Goal: Task Accomplishment & Management: Manage account settings

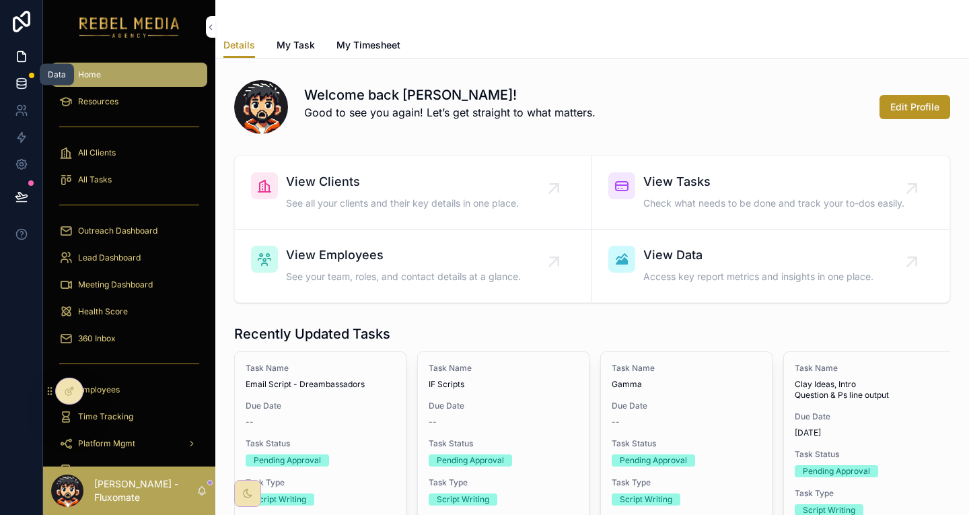
click at [20, 77] on icon at bounding box center [21, 83] width 13 height 13
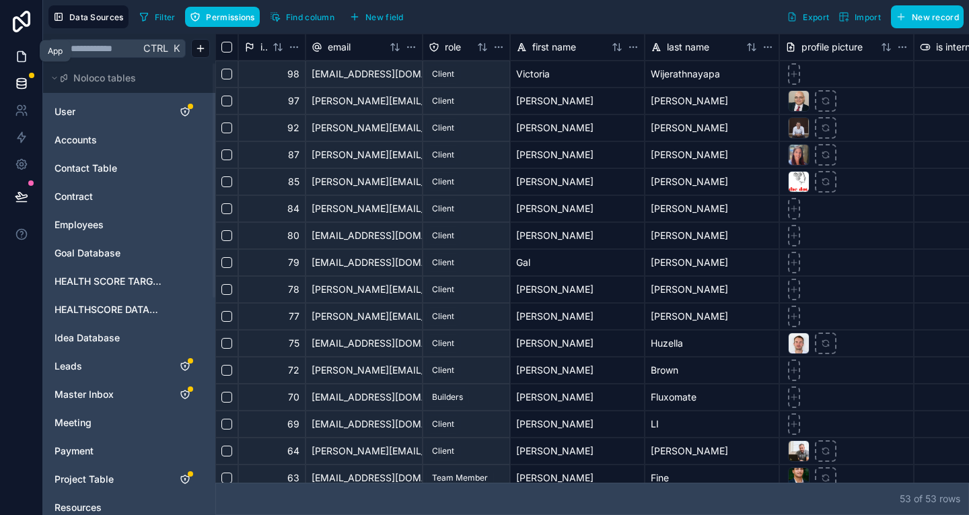
click at [15, 50] on icon at bounding box center [21, 56] width 13 height 13
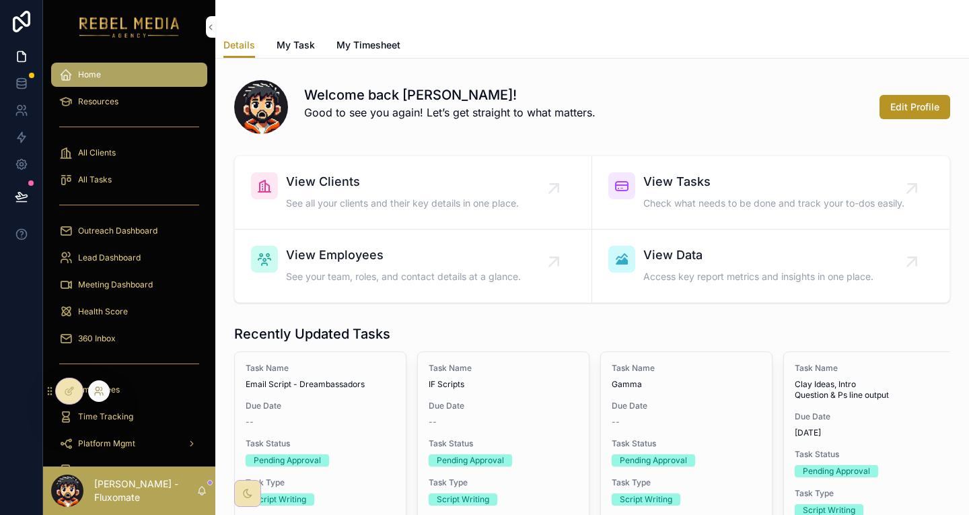
click at [94, 386] on icon at bounding box center [99, 391] width 11 height 11
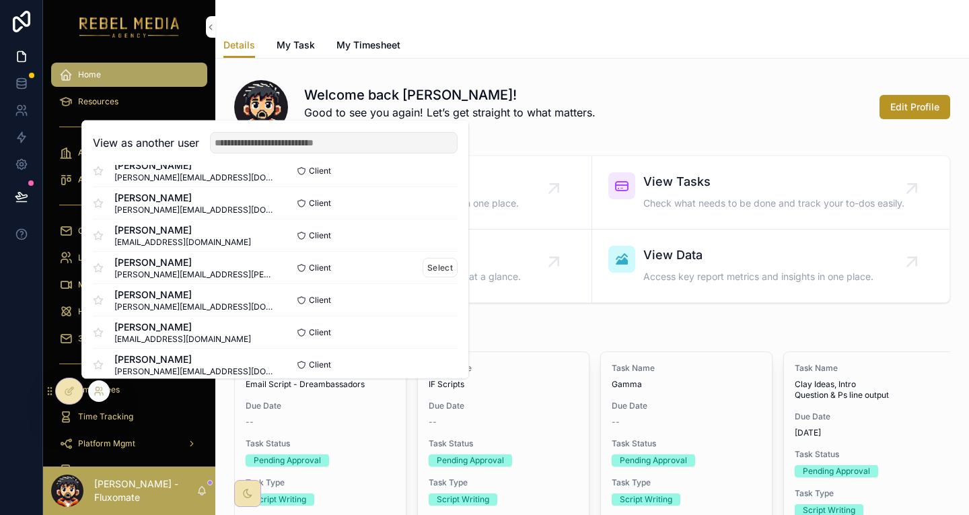
scroll to position [202, 0]
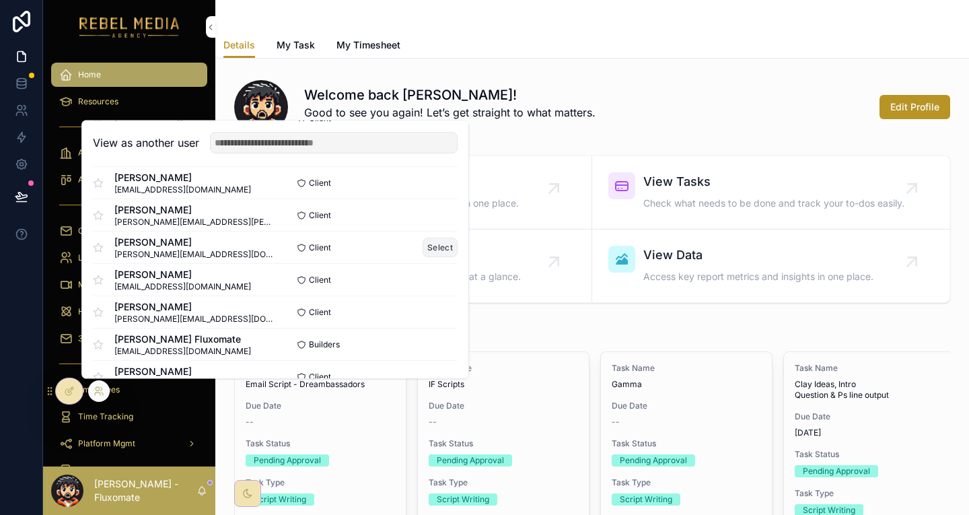
click at [423, 241] on button "Select" at bounding box center [440, 248] width 35 height 20
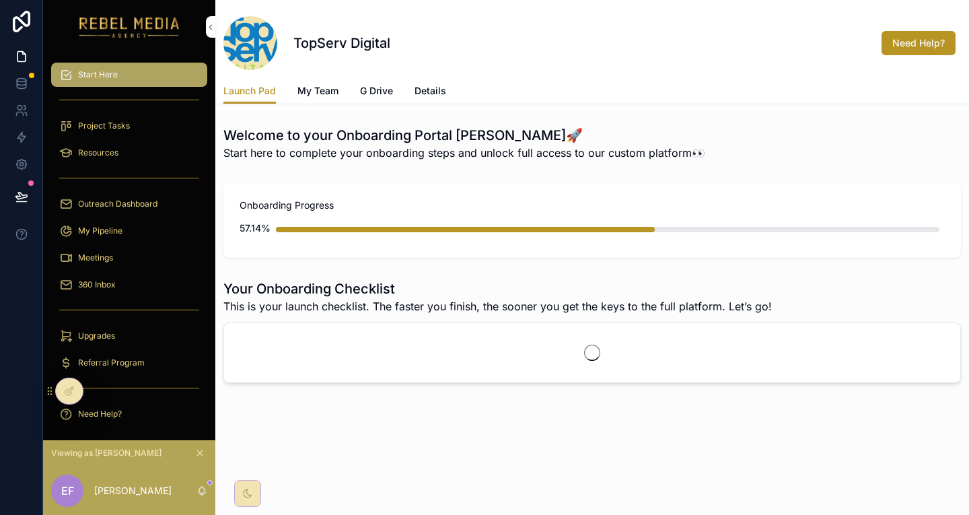
click at [163, 115] on div "Project Tasks" at bounding box center [129, 126] width 140 height 22
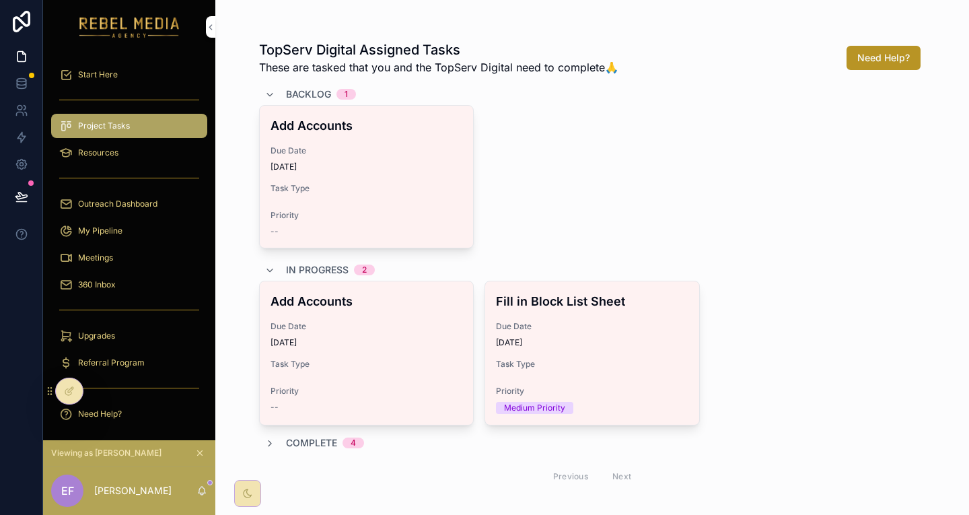
click at [156, 142] on div "Resources" at bounding box center [129, 153] width 140 height 22
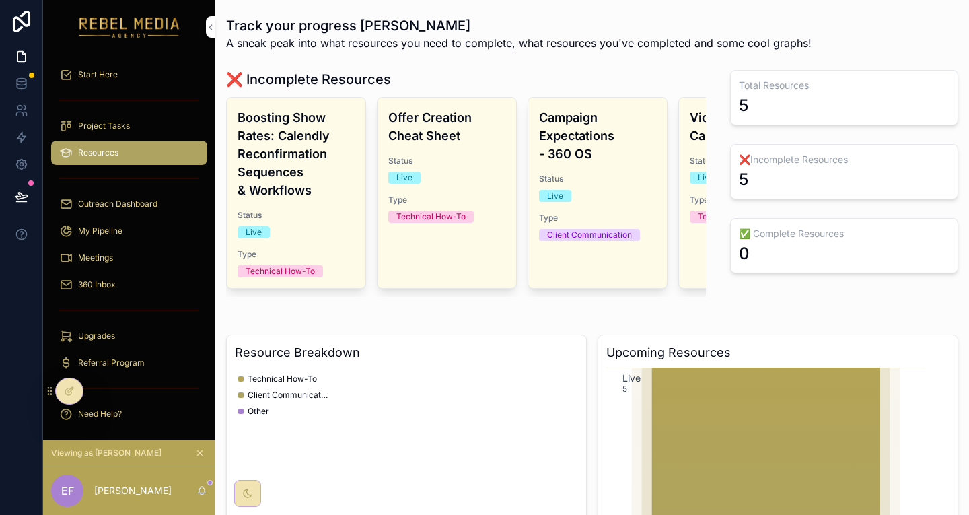
click at [155, 193] on div "Outreach Dashboard" at bounding box center [129, 204] width 140 height 22
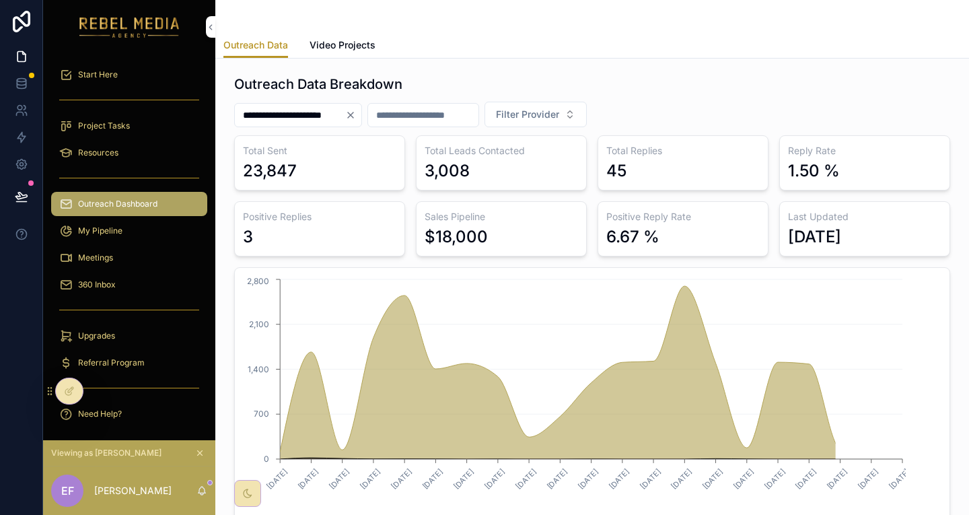
click at [147, 220] on div "My Pipeline" at bounding box center [129, 231] width 140 height 22
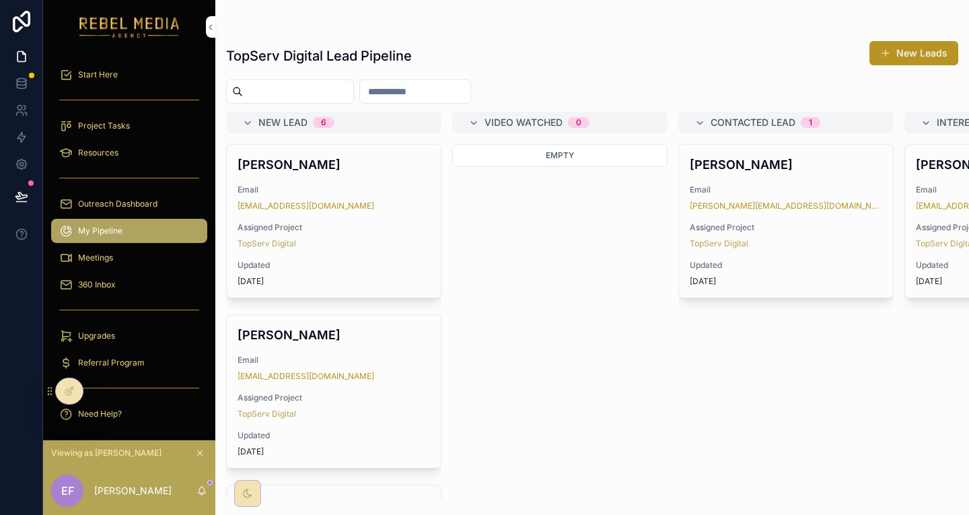
click at [143, 247] on div "Meetings" at bounding box center [129, 258] width 140 height 22
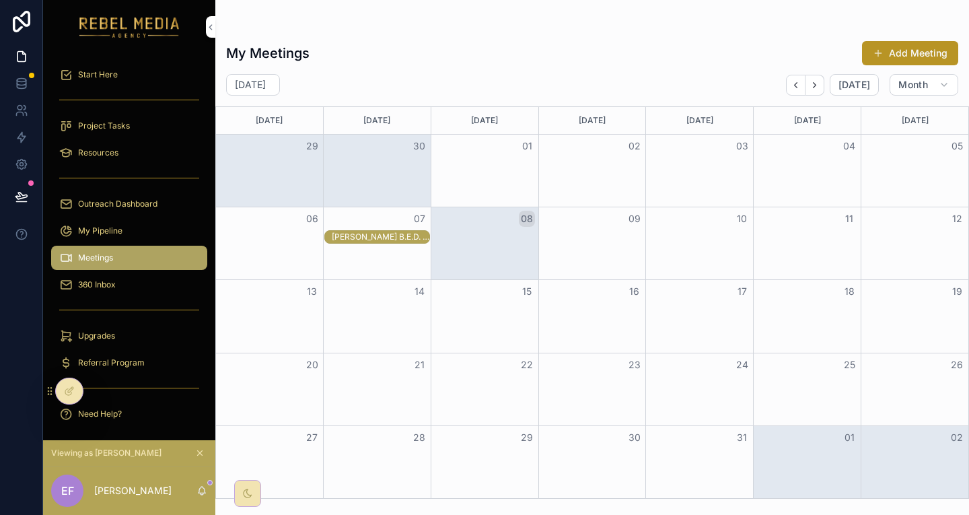
click at [137, 274] on div "360 Inbox" at bounding box center [129, 285] width 140 height 22
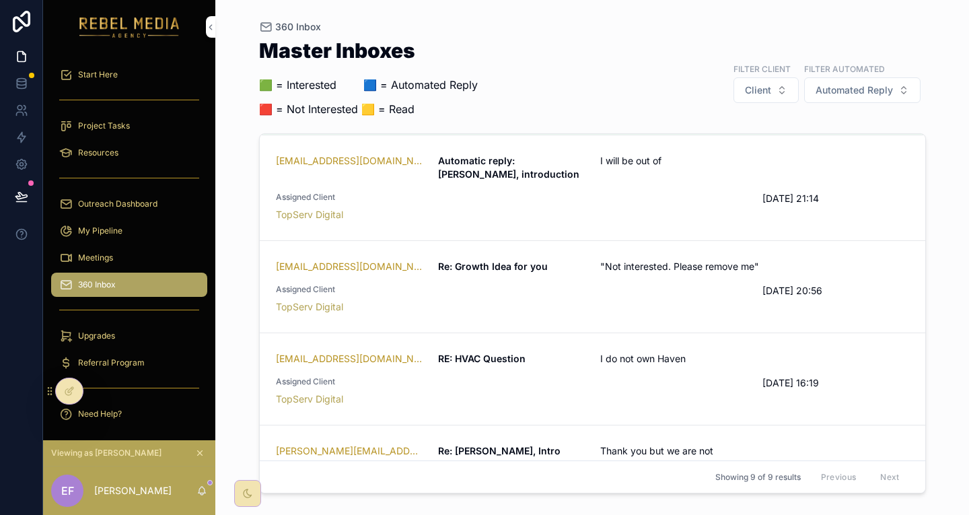
scroll to position [336, 0]
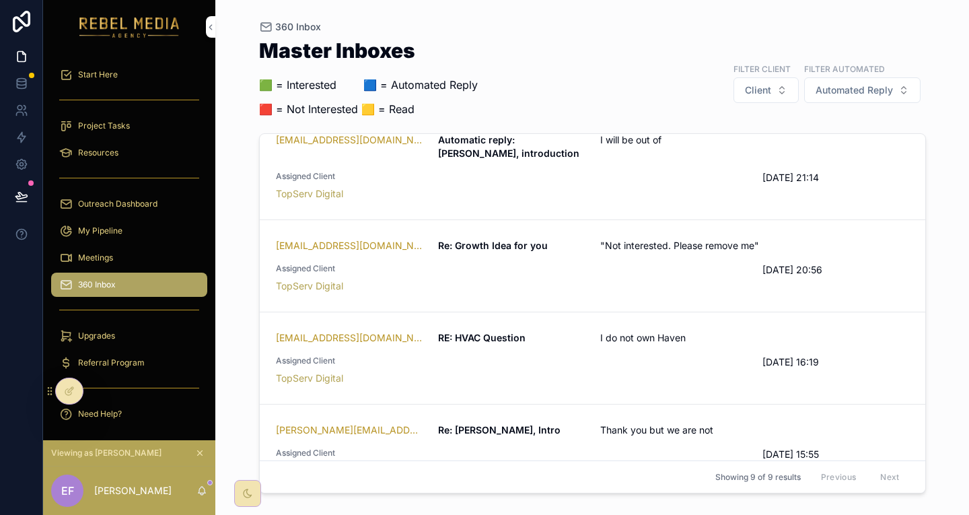
click at [125, 299] on div "scrollable content" at bounding box center [129, 310] width 156 height 22
click at [126, 325] on div "Upgrades" at bounding box center [129, 336] width 140 height 22
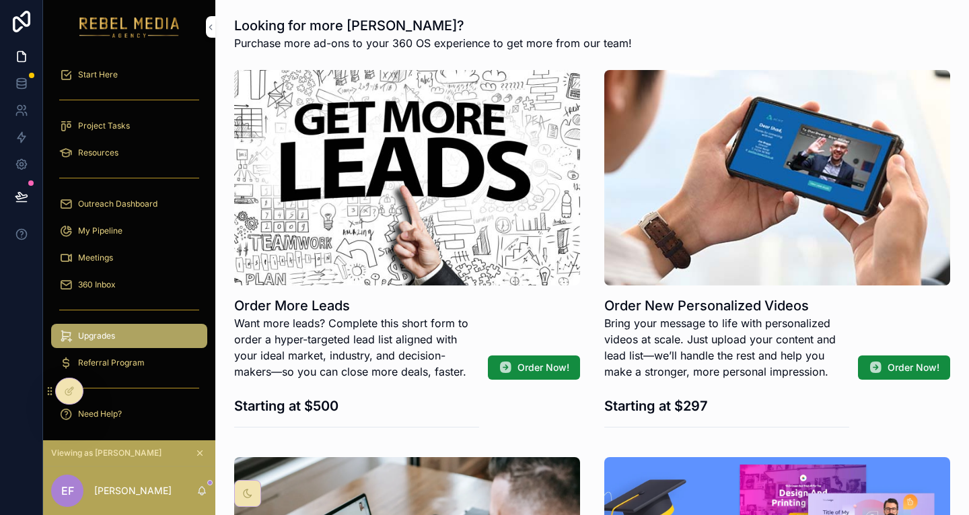
click at [78, 69] on span "Start Here" at bounding box center [98, 74] width 40 height 11
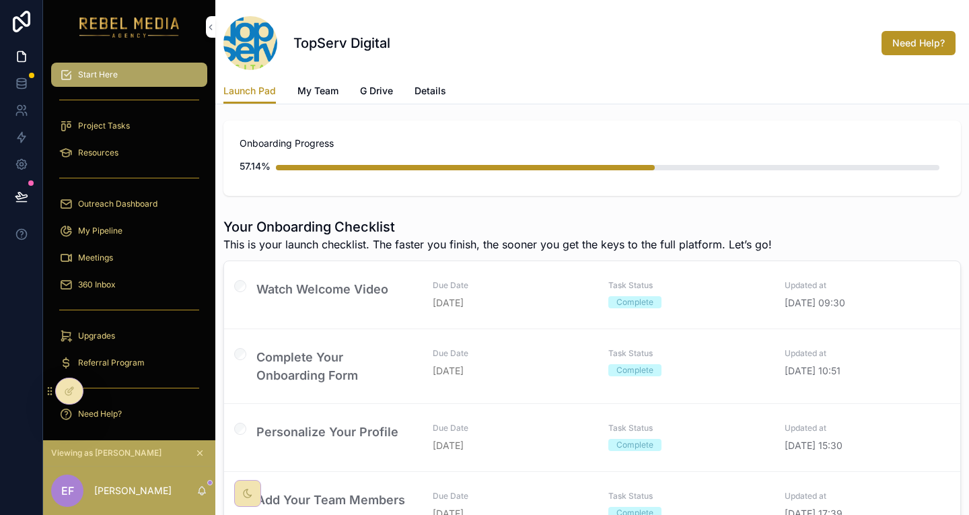
scroll to position [36, 0]
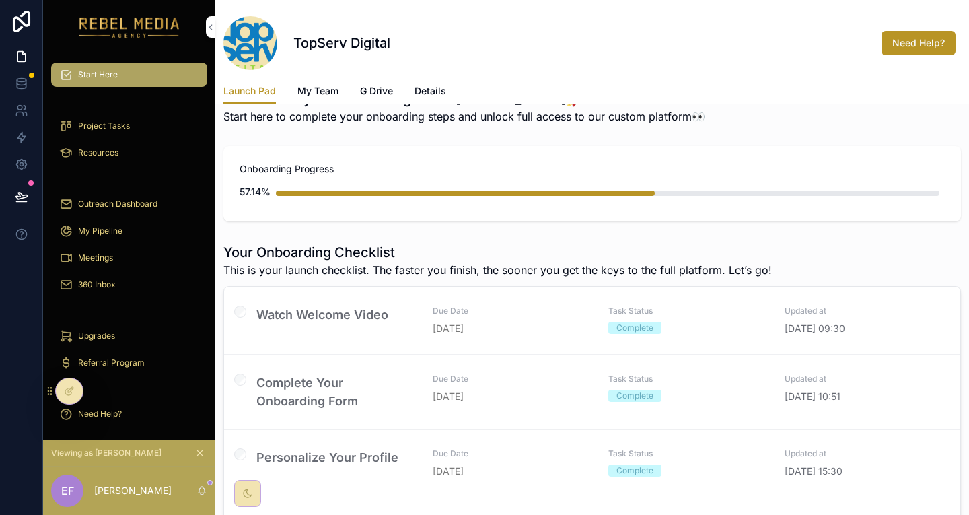
click at [325, 84] on span "My Team" at bounding box center [317, 90] width 41 height 13
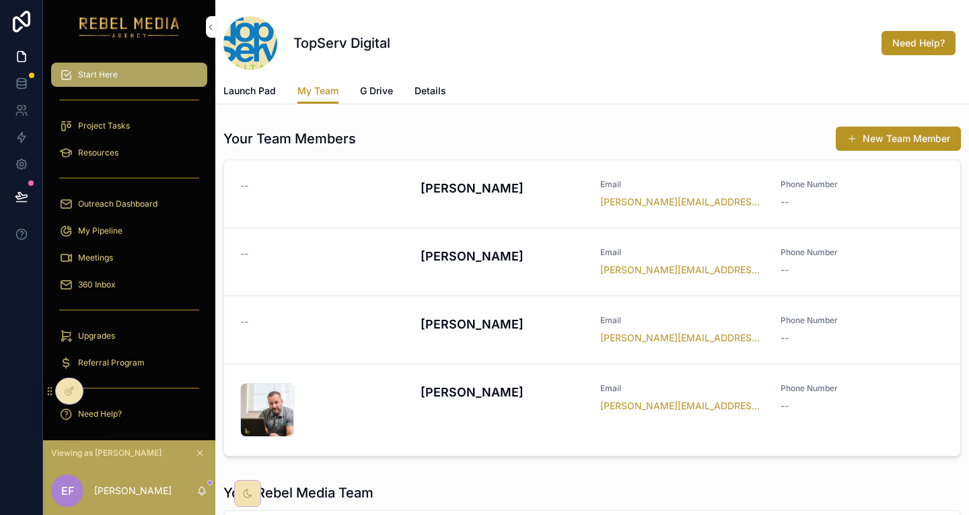
click at [476, 179] on h4 "Matt Sutherland" at bounding box center [503, 188] width 164 height 18
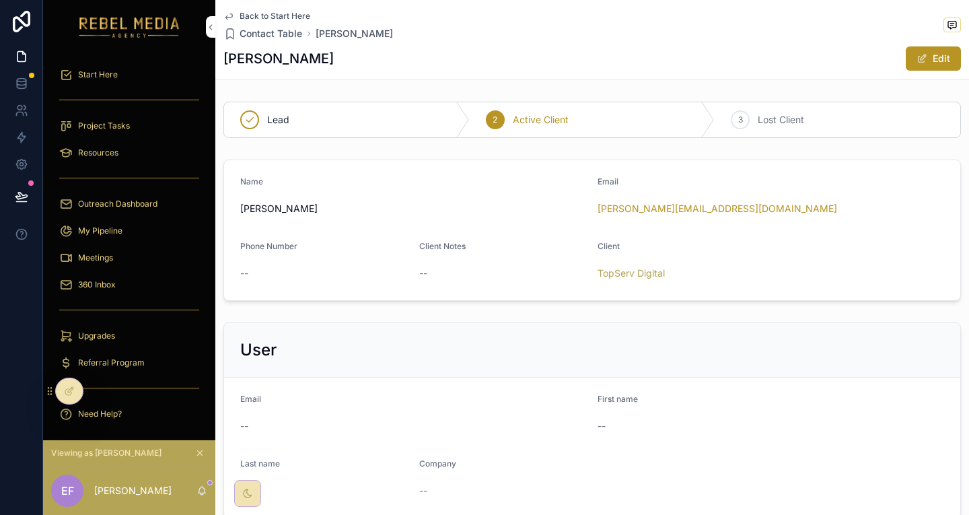
click at [445, 394] on div "Email" at bounding box center [413, 402] width 346 height 16
click at [916, 53] on span "scrollable content" at bounding box center [921, 58] width 11 height 11
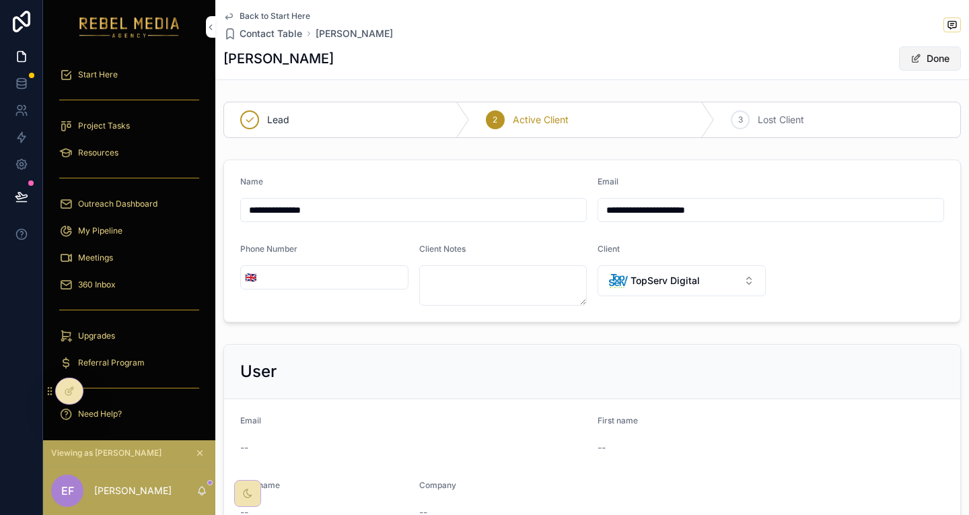
click at [899, 50] on button "Done" at bounding box center [930, 58] width 62 height 24
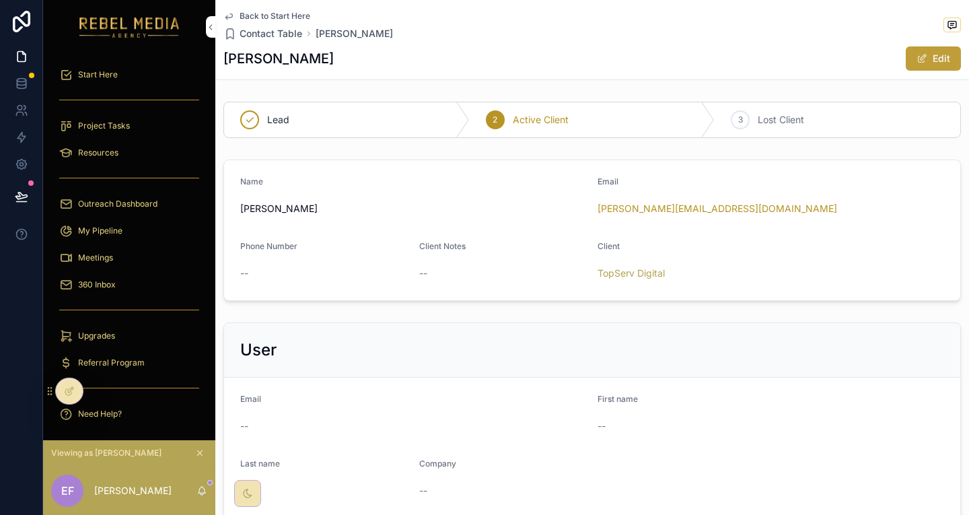
click at [906, 50] on button "Edit" at bounding box center [933, 58] width 55 height 24
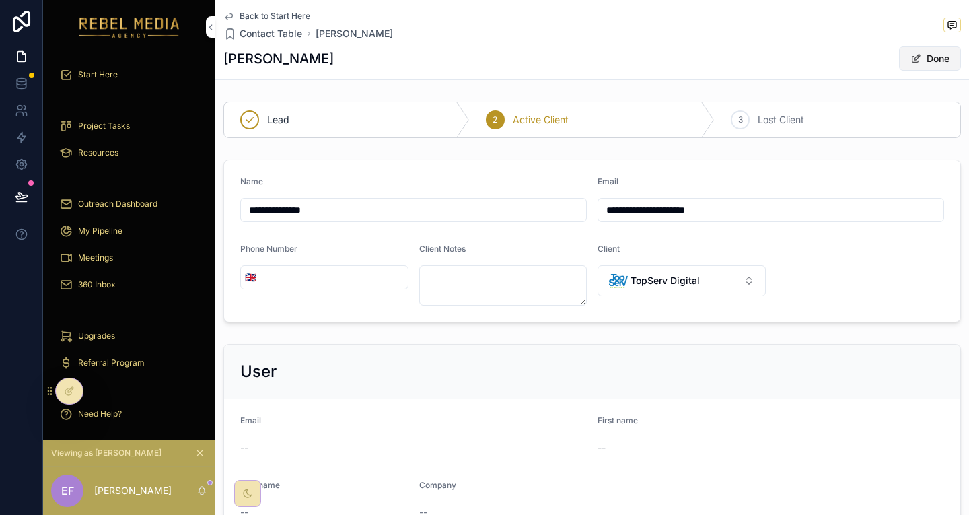
click at [899, 50] on button "Done" at bounding box center [930, 58] width 62 height 24
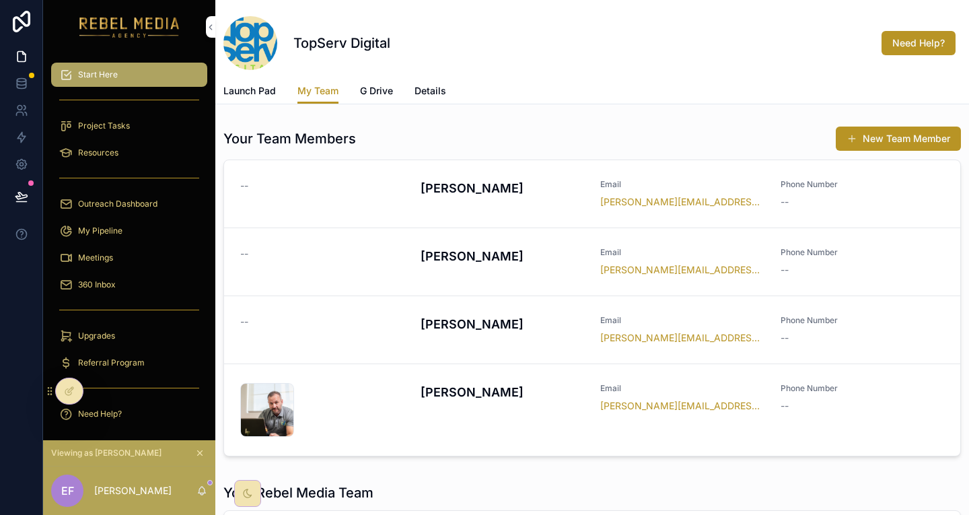
click at [407, 179] on div "-- Matt Sutherland Email matt@topservdigital.com Phone Number --" at bounding box center [592, 194] width 704 height 30
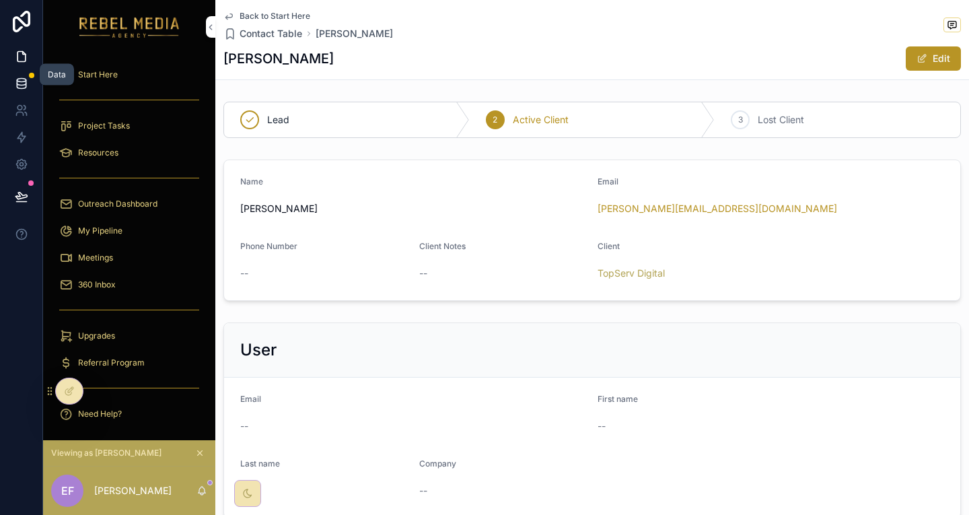
click at [17, 81] on link at bounding box center [21, 83] width 42 height 27
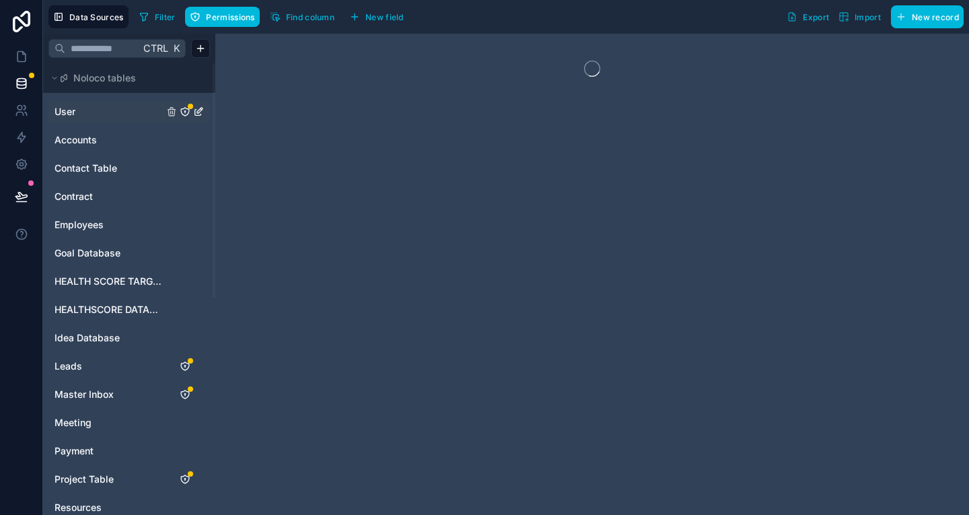
click at [86, 105] on link "User" at bounding box center [108, 111] width 109 height 13
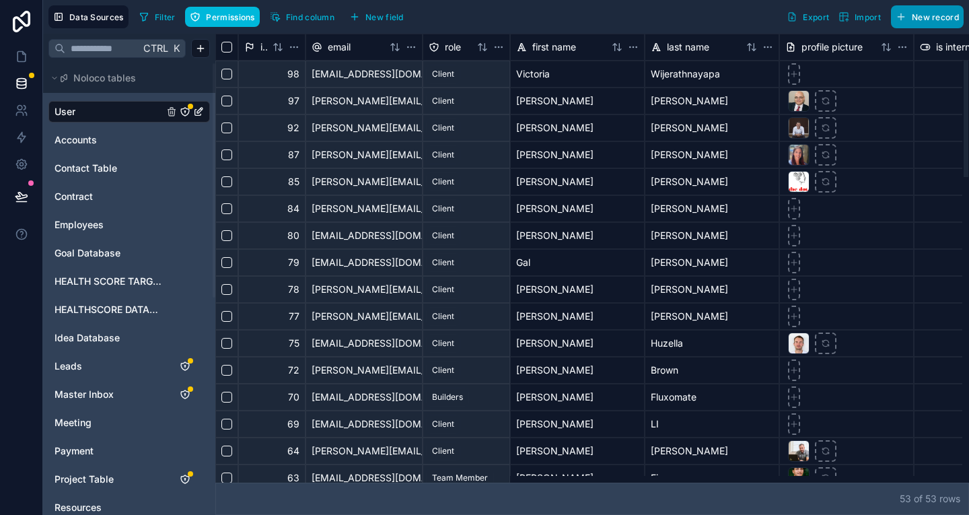
click at [945, 10] on button "New record" at bounding box center [927, 16] width 73 height 23
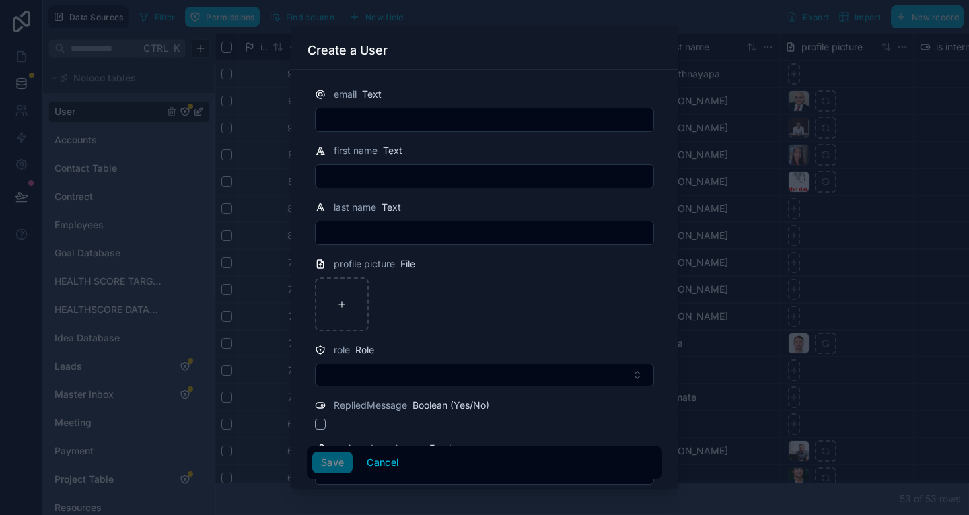
click at [480, 110] on input "text" at bounding box center [485, 119] width 338 height 19
click at [511, 111] on input "text" at bounding box center [485, 119] width 338 height 19
paste input "**********"
type input "**********"
click at [450, 167] on input "text" at bounding box center [485, 176] width 338 height 19
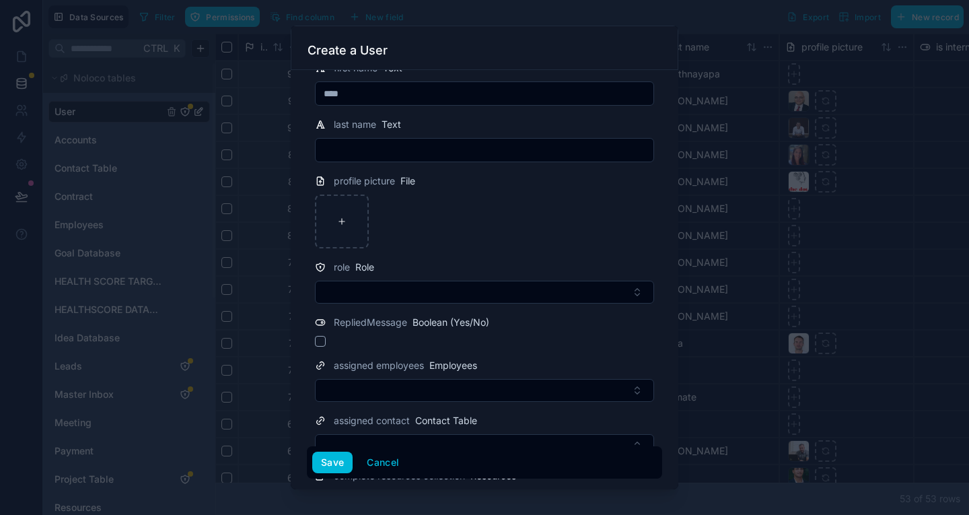
scroll to position [100, 0]
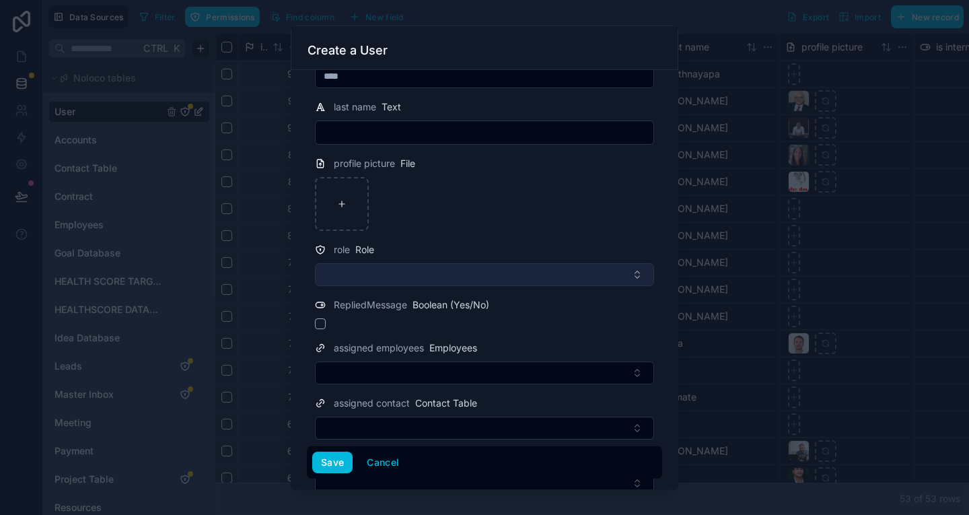
type input "****"
click at [387, 263] on button "Select Button" at bounding box center [484, 274] width 339 height 23
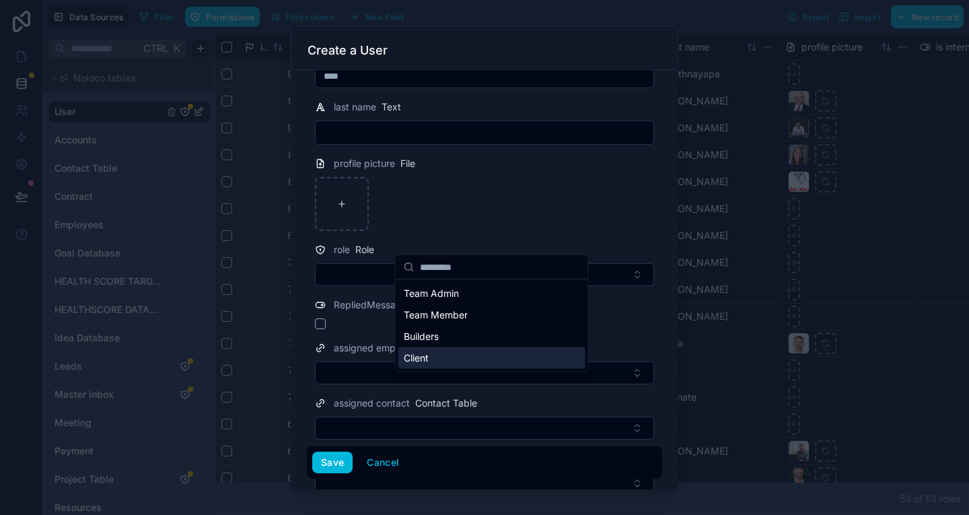
click at [432, 347] on div "Client" at bounding box center [491, 358] width 187 height 22
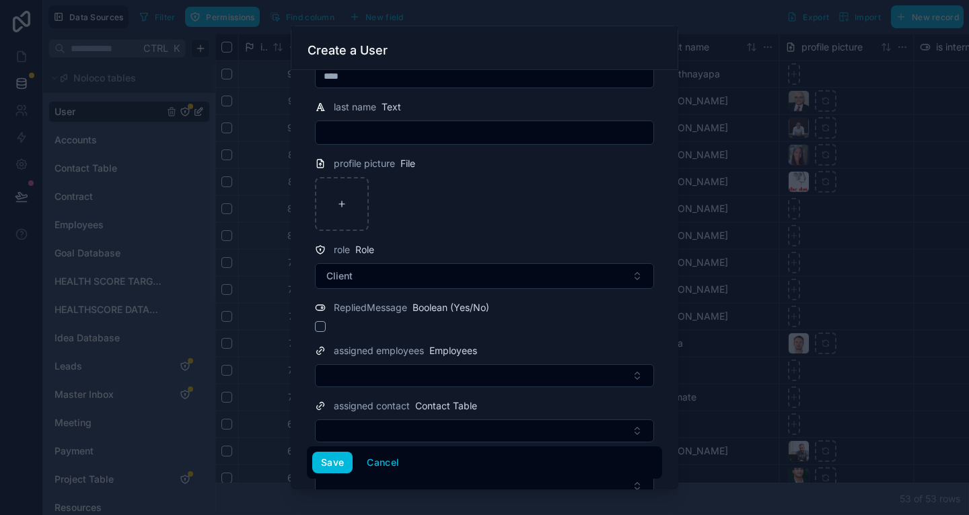
scroll to position [103, 0]
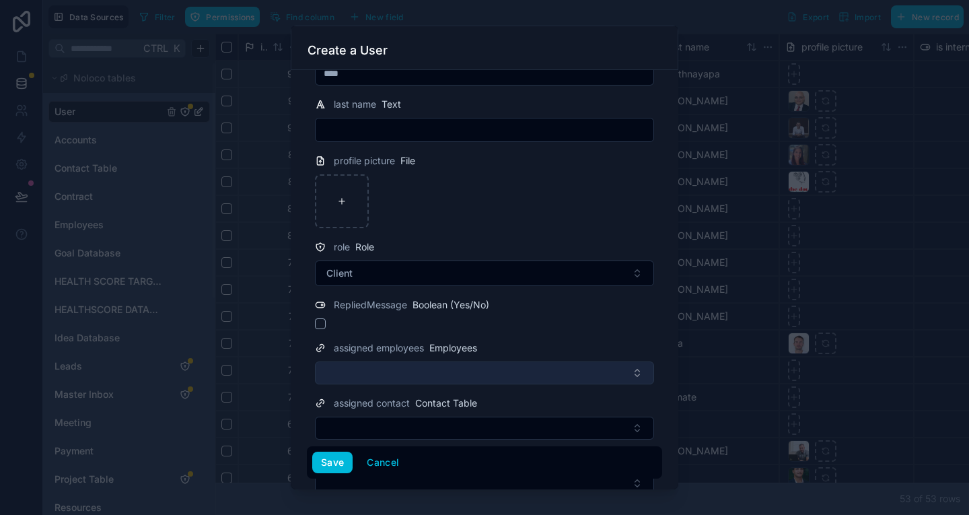
click at [439, 361] on button "Select Button" at bounding box center [484, 372] width 339 height 23
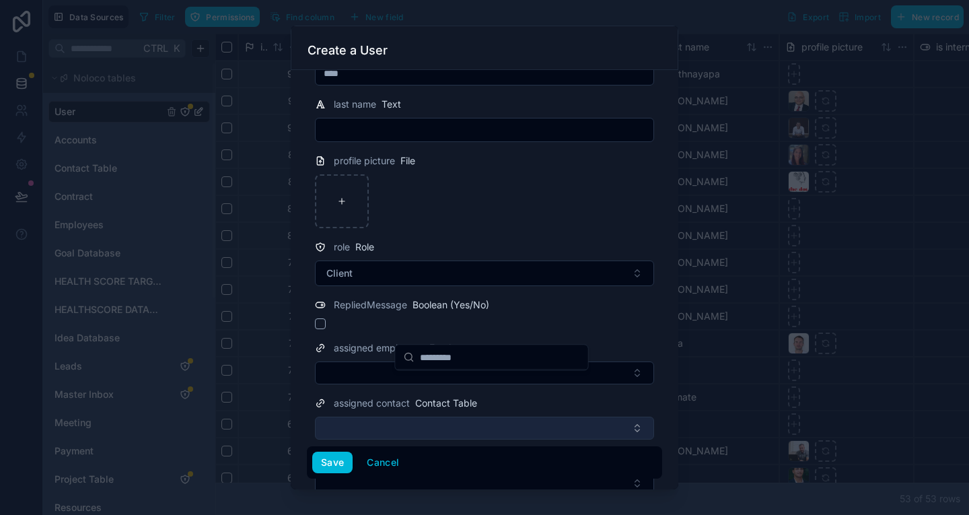
click at [386, 416] on button "Select Button" at bounding box center [484, 427] width 339 height 23
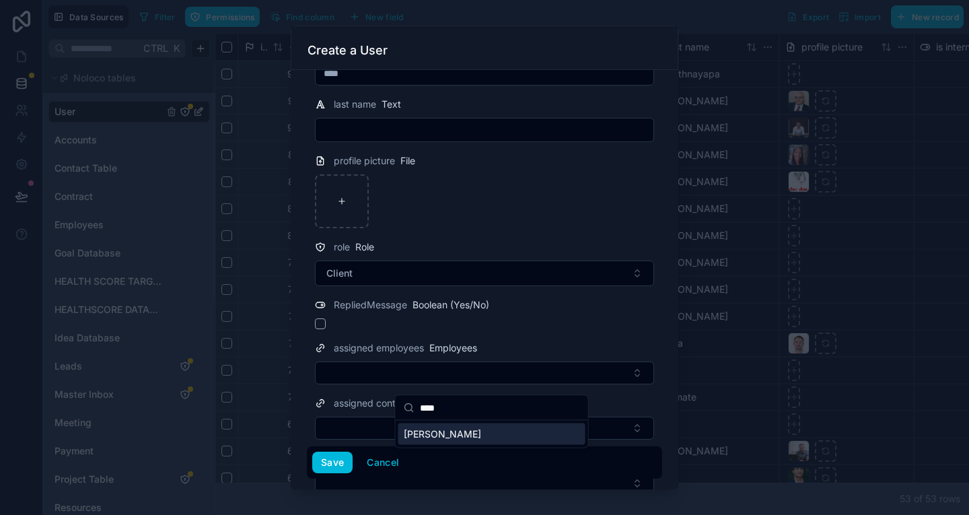
type input "****"
click at [468, 427] on div "Matt Sutherland" at bounding box center [491, 434] width 187 height 22
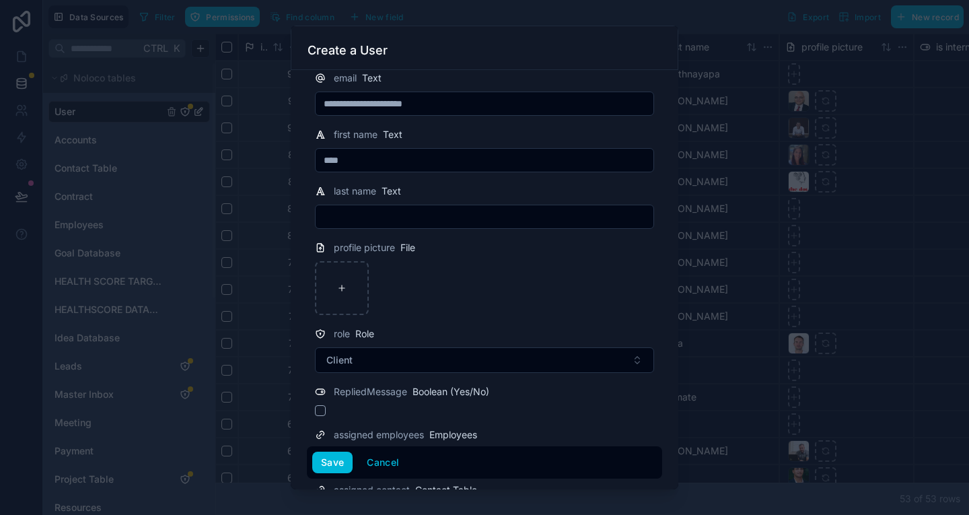
scroll to position [0, 0]
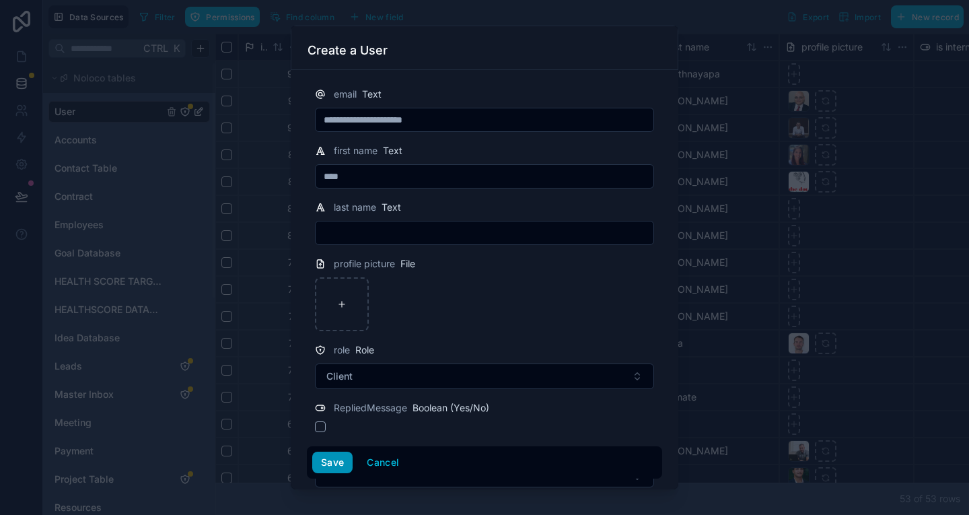
click at [353, 459] on button "Save" at bounding box center [332, 462] width 40 height 22
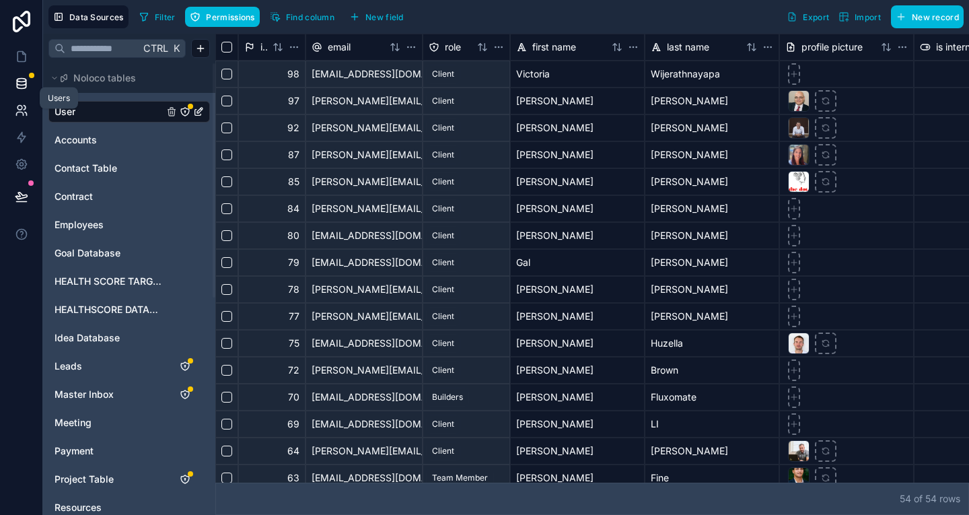
click at [22, 104] on icon at bounding box center [21, 110] width 13 height 13
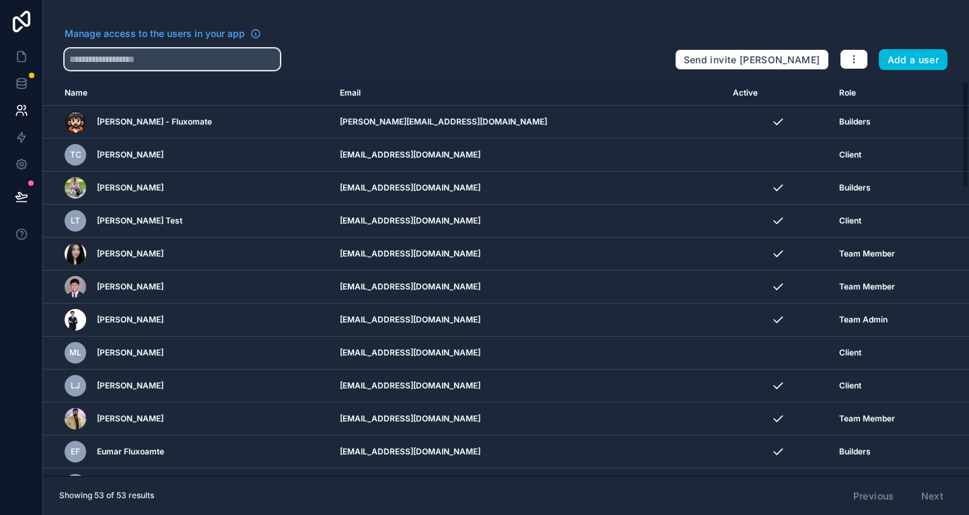
click at [206, 59] on input "text" at bounding box center [172, 59] width 215 height 22
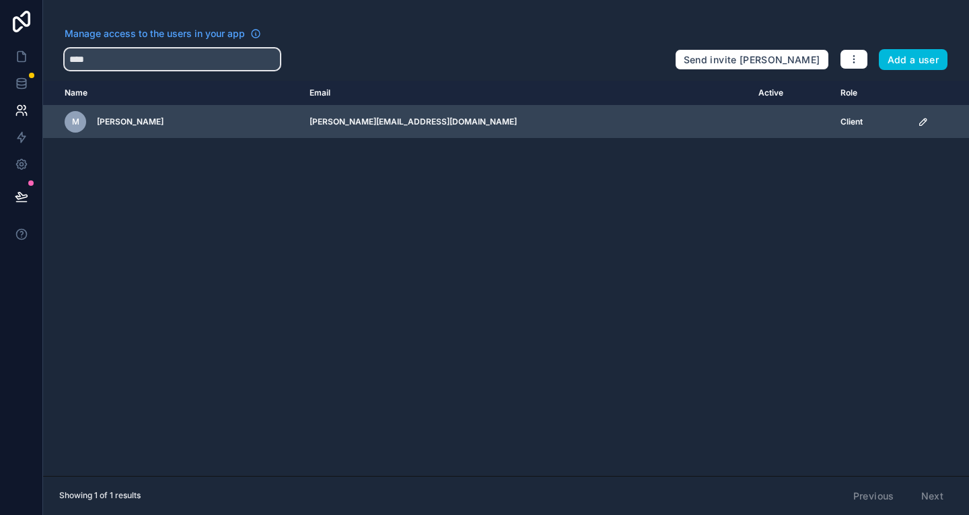
type input "****"
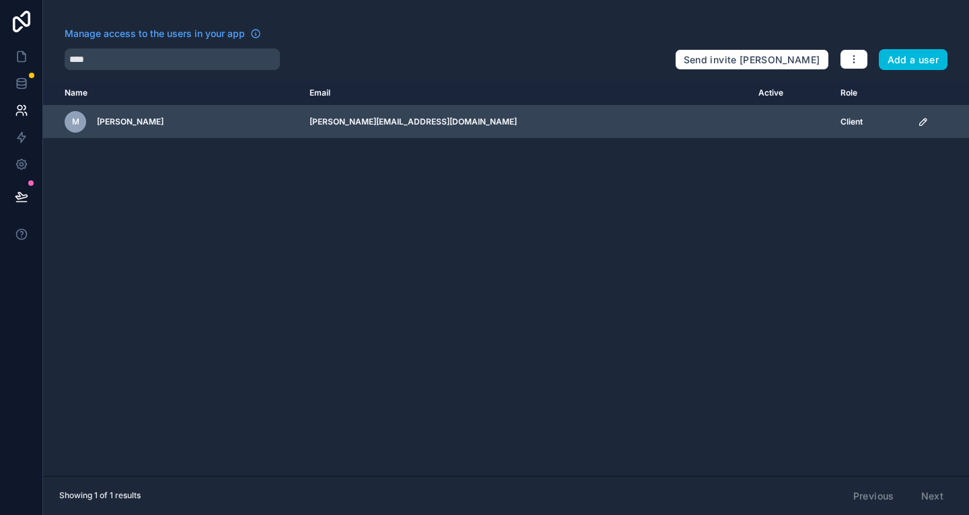
click at [918, 116] on icon "scrollable content" at bounding box center [923, 121] width 11 height 11
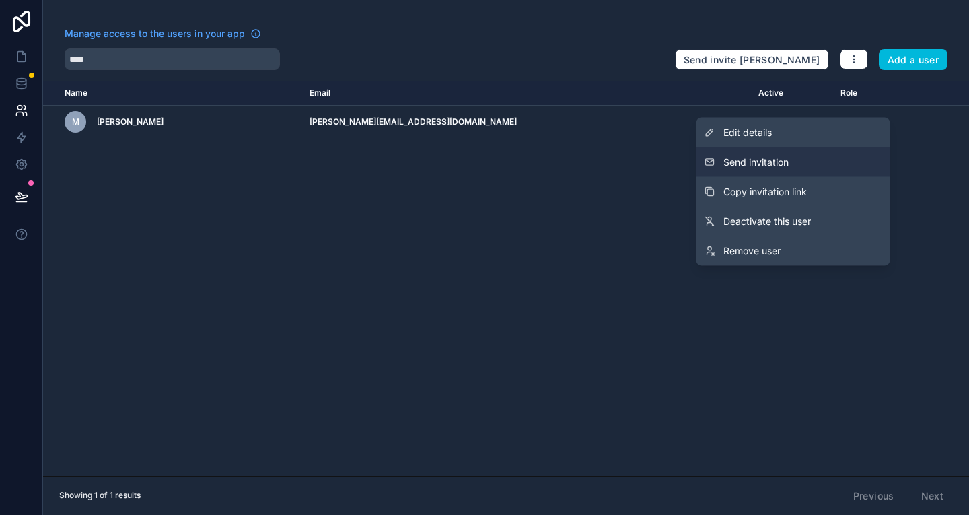
click at [789, 158] on span "Send invitation" at bounding box center [755, 161] width 65 height 13
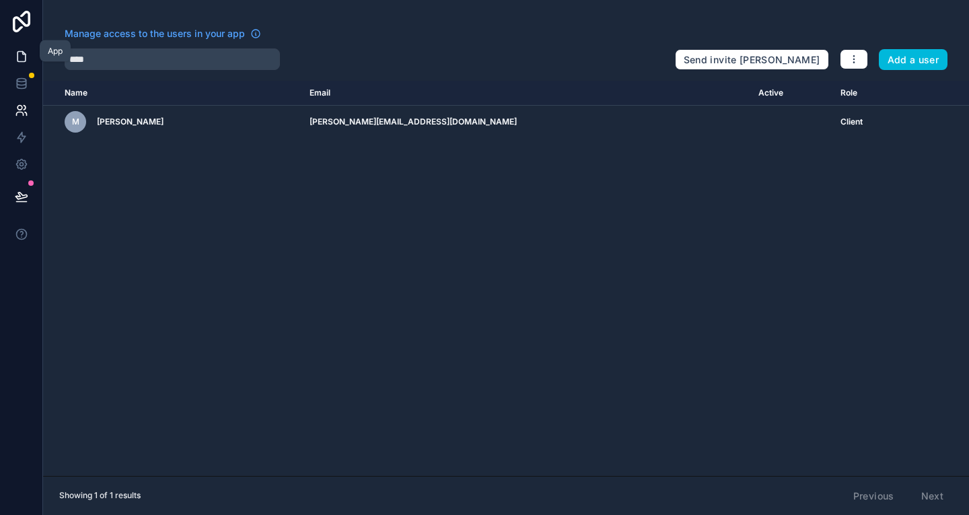
click at [34, 48] on link at bounding box center [21, 56] width 42 height 27
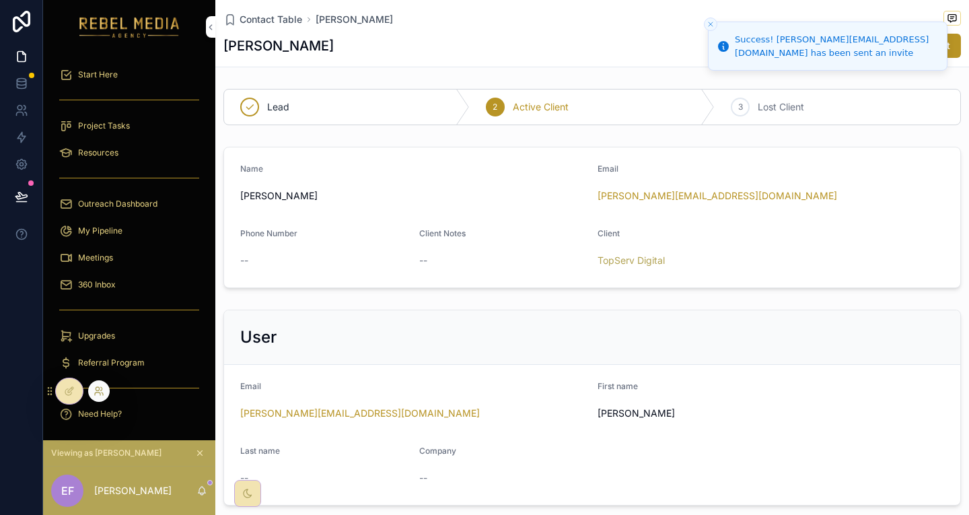
click at [95, 388] on icon at bounding box center [99, 391] width 11 height 11
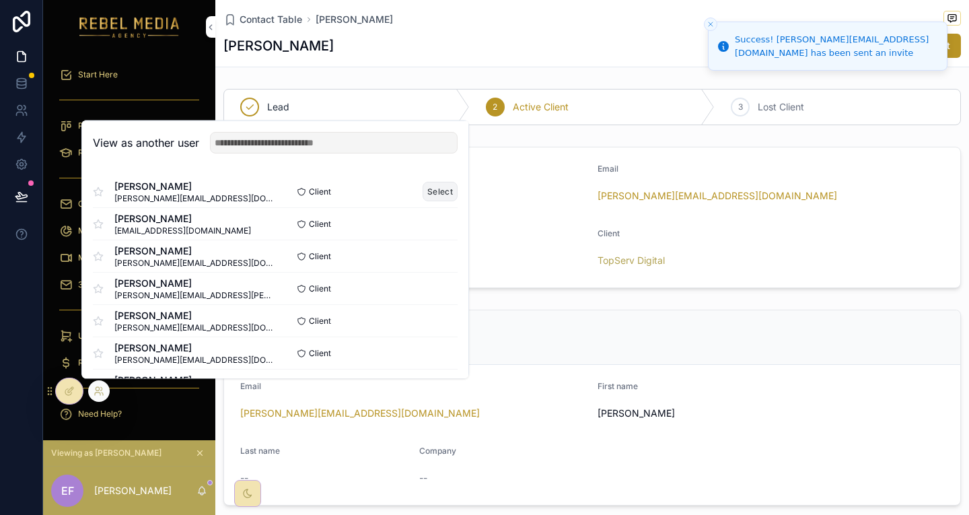
click at [423, 201] on button "Select" at bounding box center [440, 192] width 35 height 20
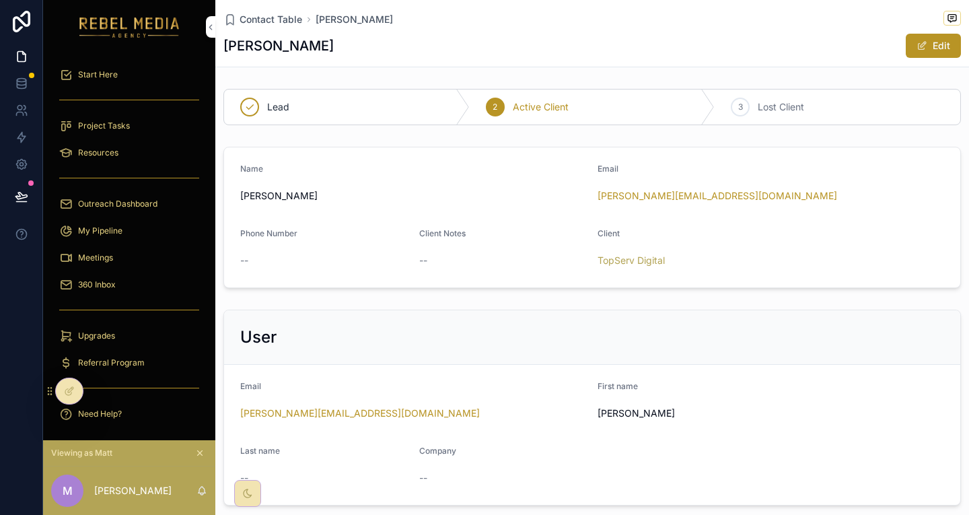
click at [59, 68] on icon "scrollable content" at bounding box center [65, 74] width 13 height 13
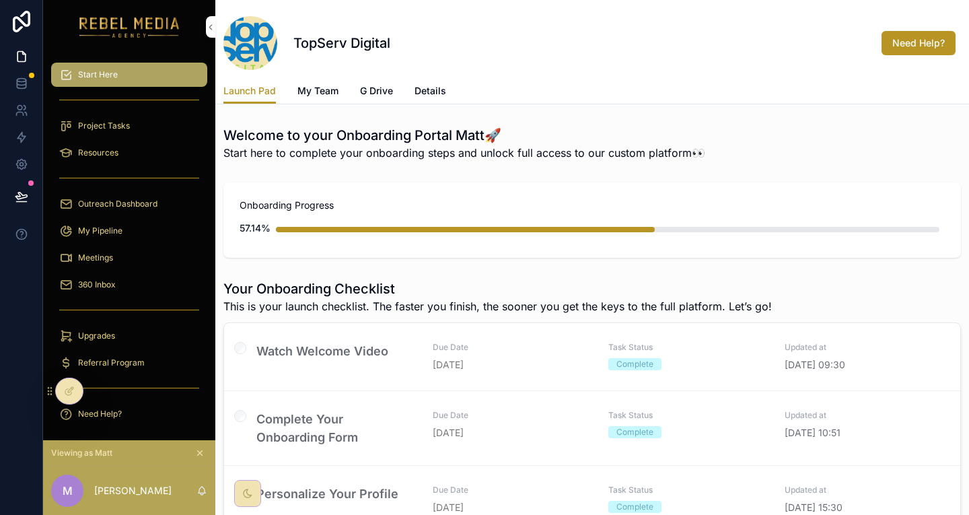
click at [333, 84] on span "My Team" at bounding box center [317, 90] width 41 height 13
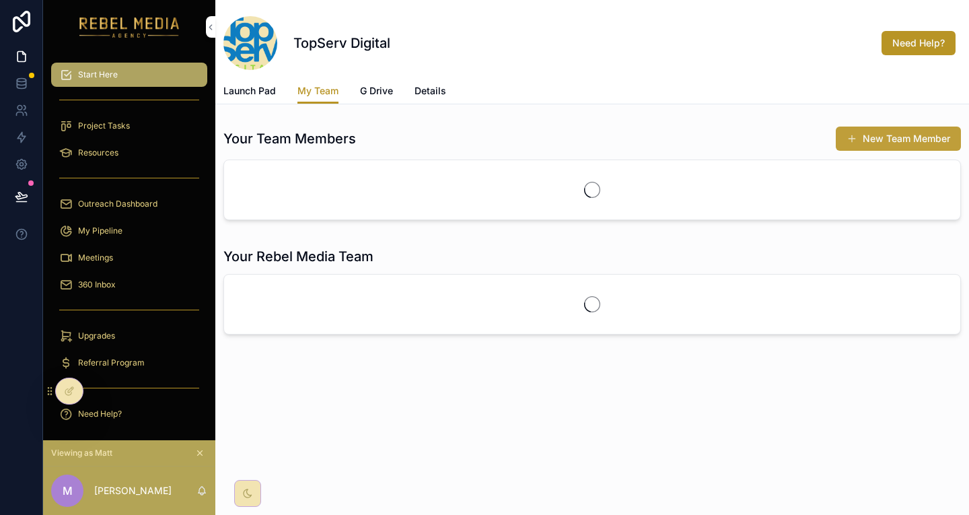
click at [888, 126] on button "New Team Member" at bounding box center [898, 138] width 125 height 24
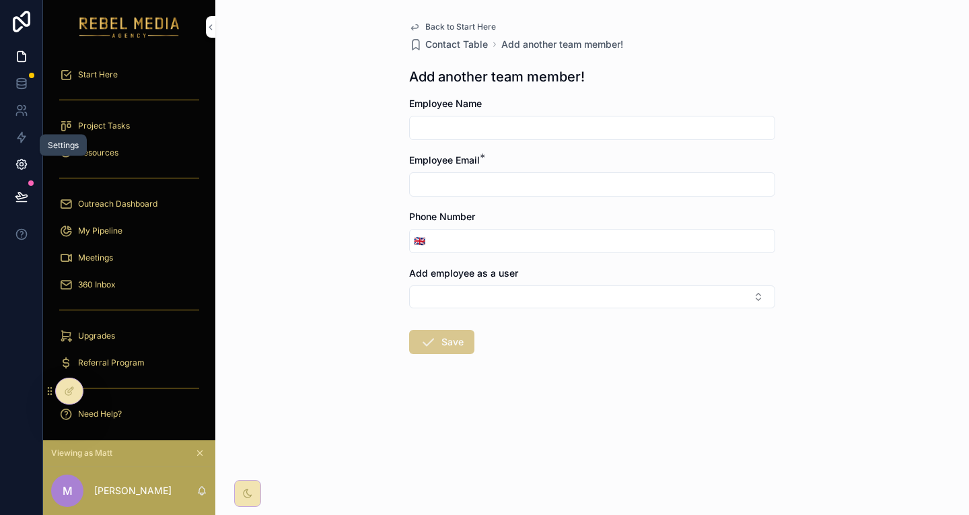
click at [32, 151] on link at bounding box center [21, 164] width 42 height 27
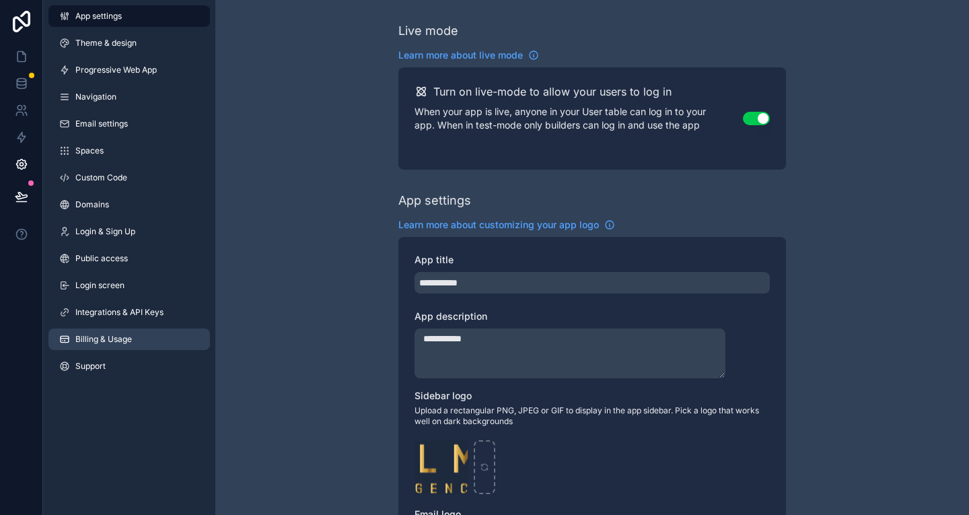
click at [124, 328] on link "Billing & Usage" at bounding box center [128, 339] width 161 height 22
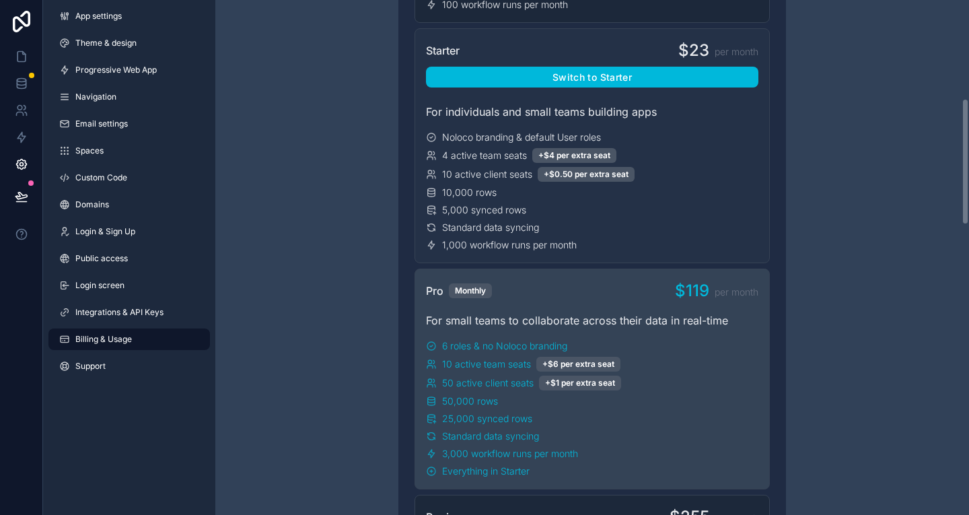
scroll to position [336, 0]
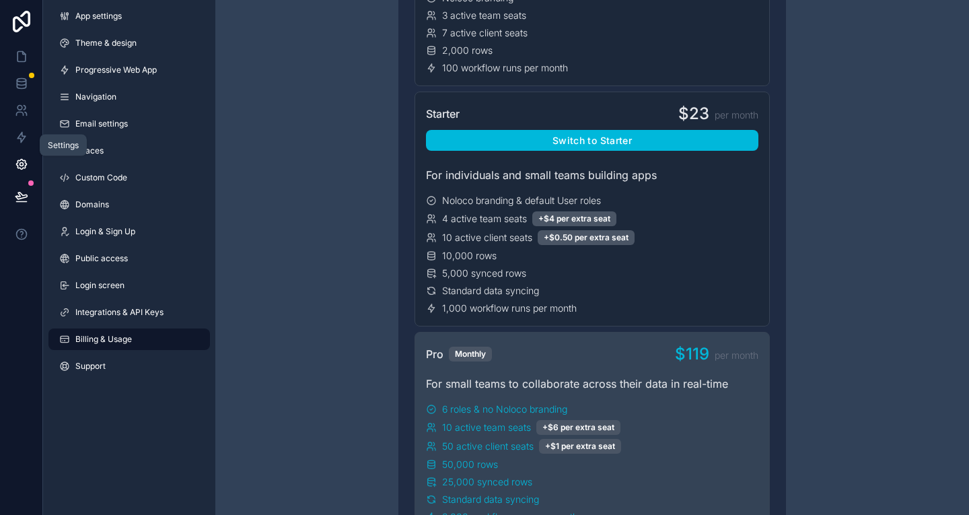
click at [15, 157] on icon at bounding box center [21, 163] width 13 height 13
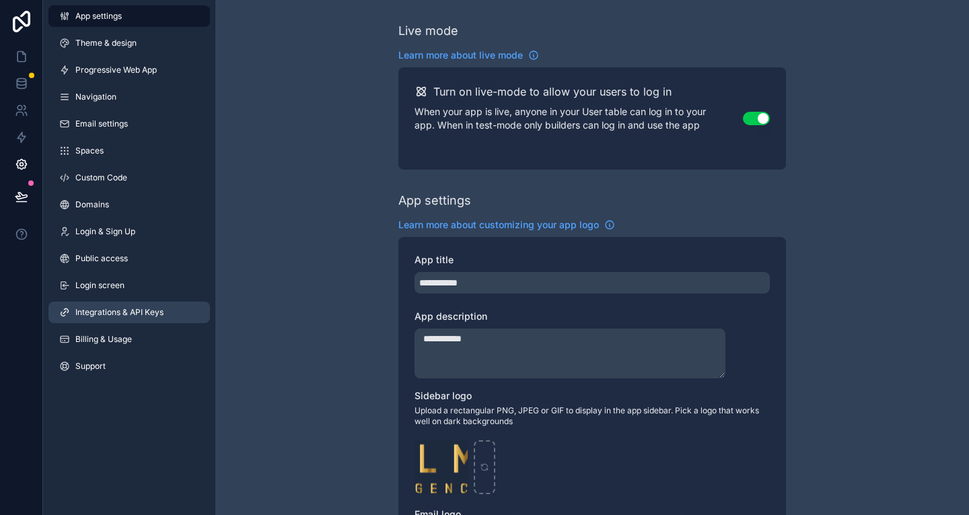
click at [112, 301] on link "Integrations & API Keys" at bounding box center [128, 312] width 161 height 22
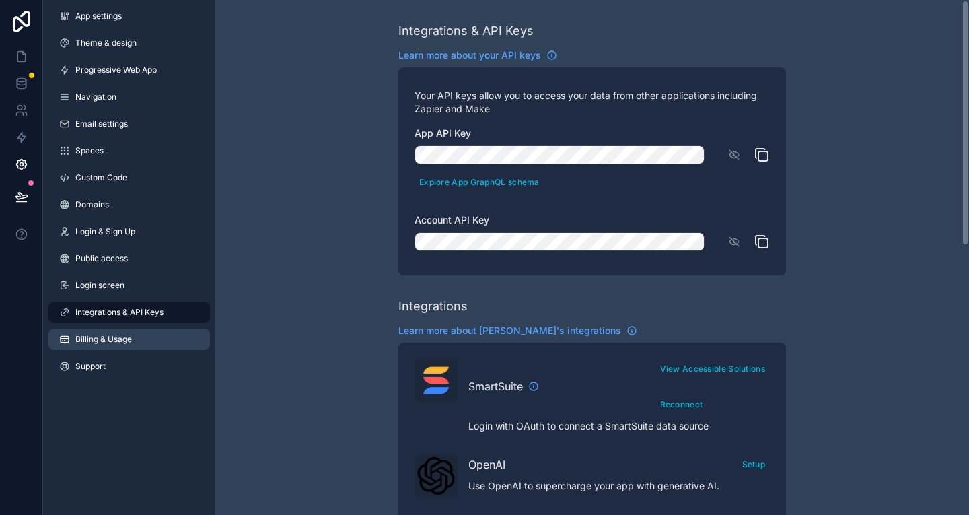
click at [162, 328] on link "Billing & Usage" at bounding box center [128, 339] width 161 height 22
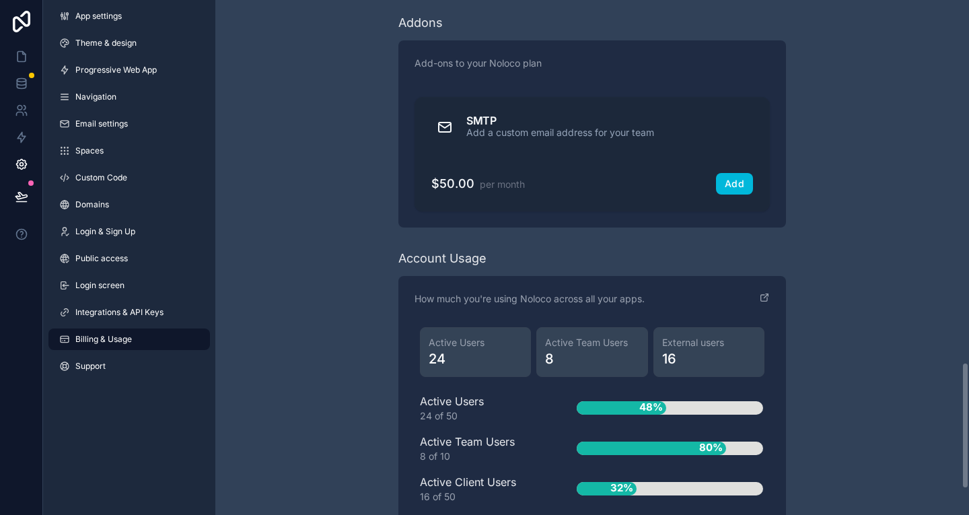
scroll to position [1438, 0]
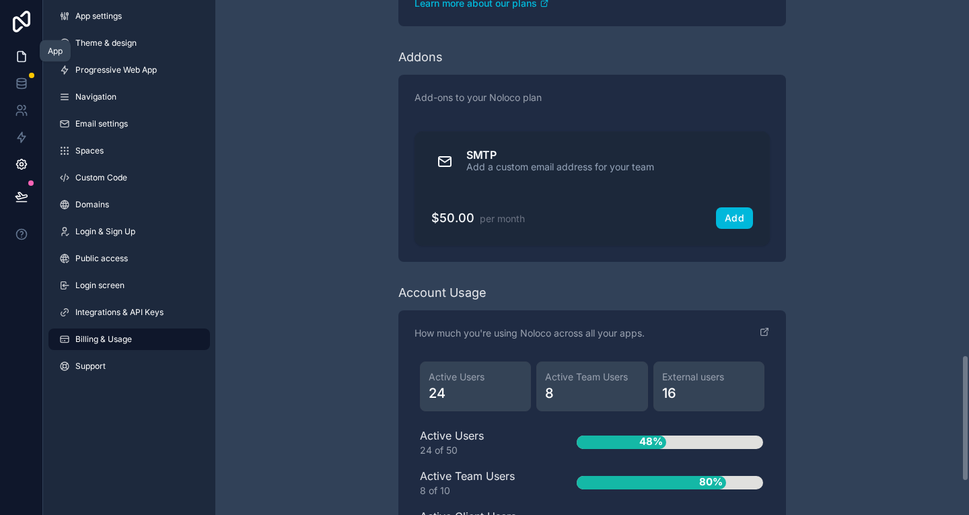
click at [26, 46] on link at bounding box center [21, 56] width 42 height 27
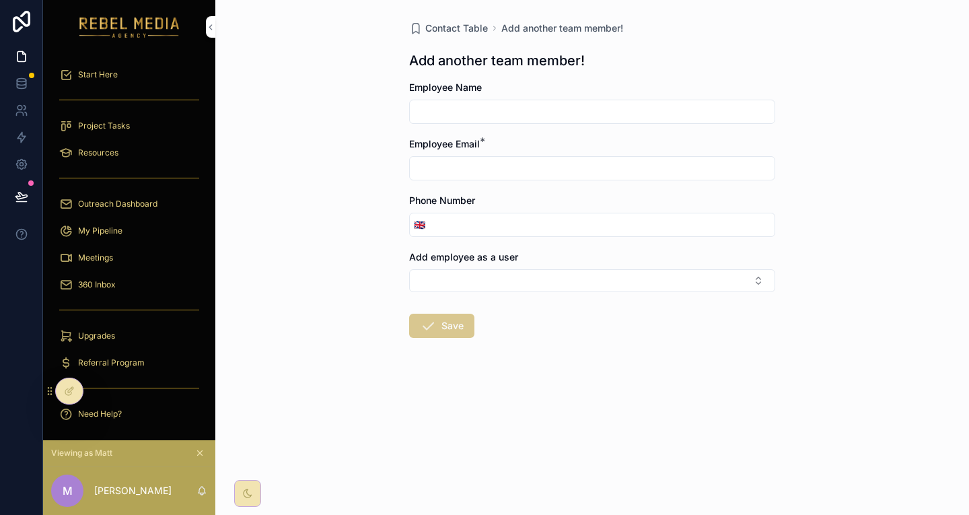
click at [100, 274] on div "360 Inbox" at bounding box center [129, 285] width 140 height 22
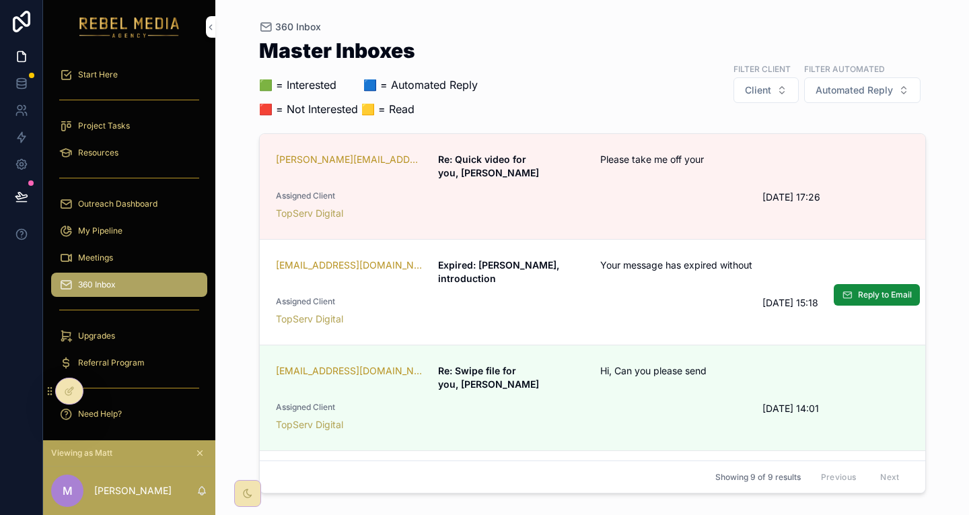
click at [656, 296] on span "Assigned Client" at bounding box center [511, 301] width 471 height 11
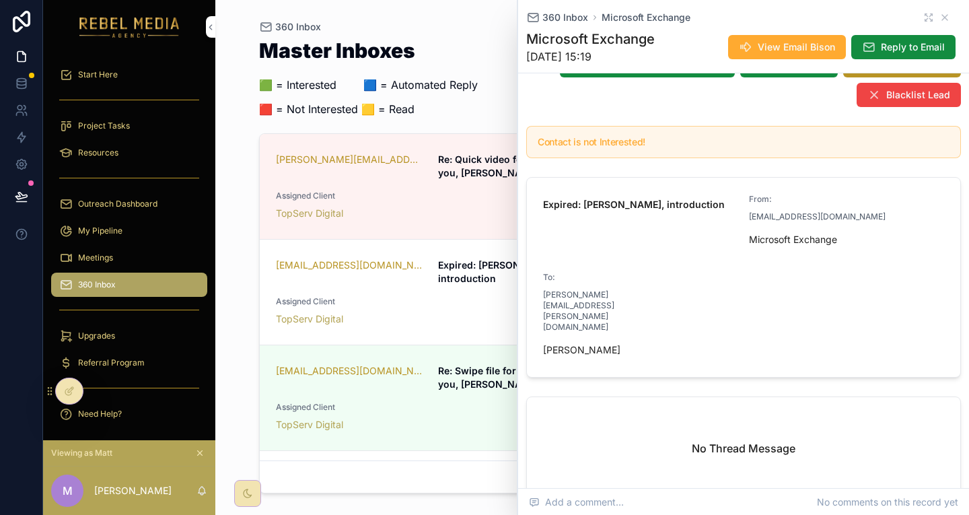
scroll to position [135, 0]
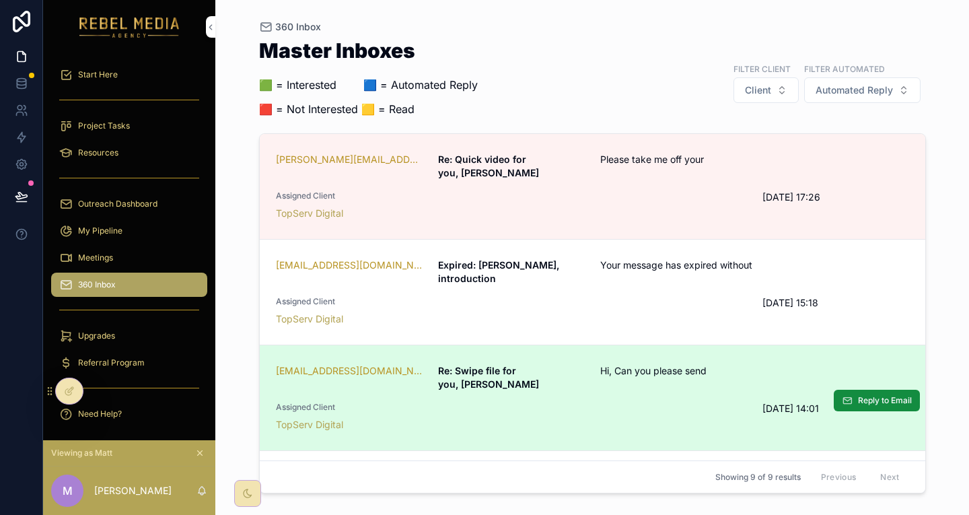
click at [561, 402] on div "Assigned Client TopServ Digital" at bounding box center [511, 417] width 471 height 30
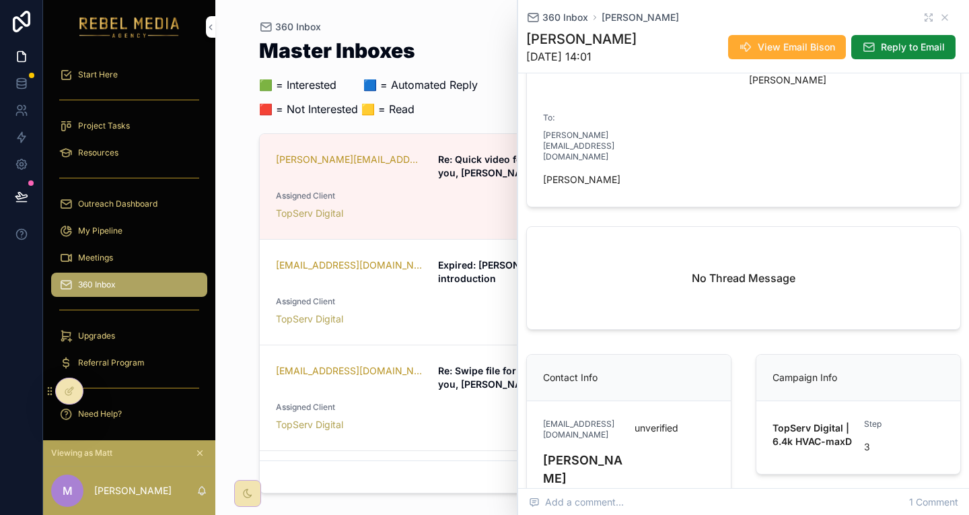
scroll to position [282, 0]
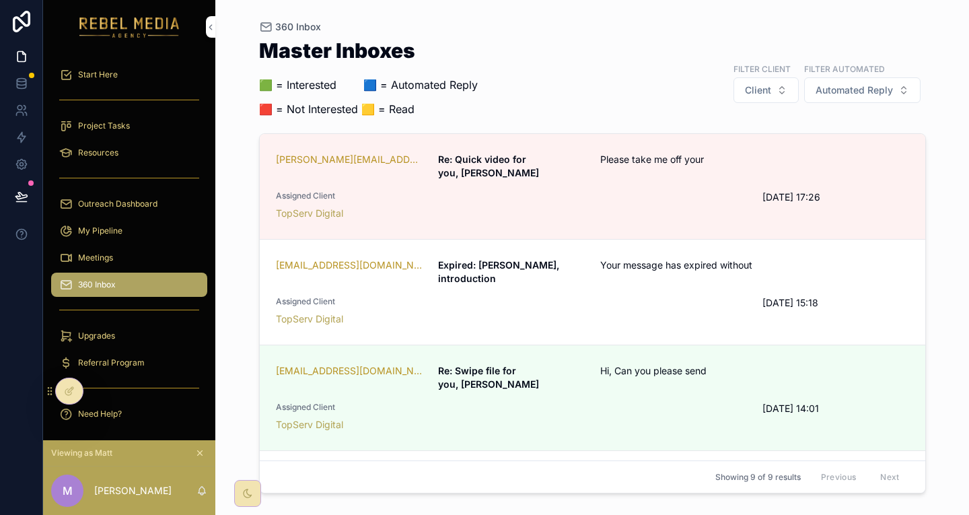
click at [195, 458] on icon "scrollable content" at bounding box center [199, 452] width 9 height 9
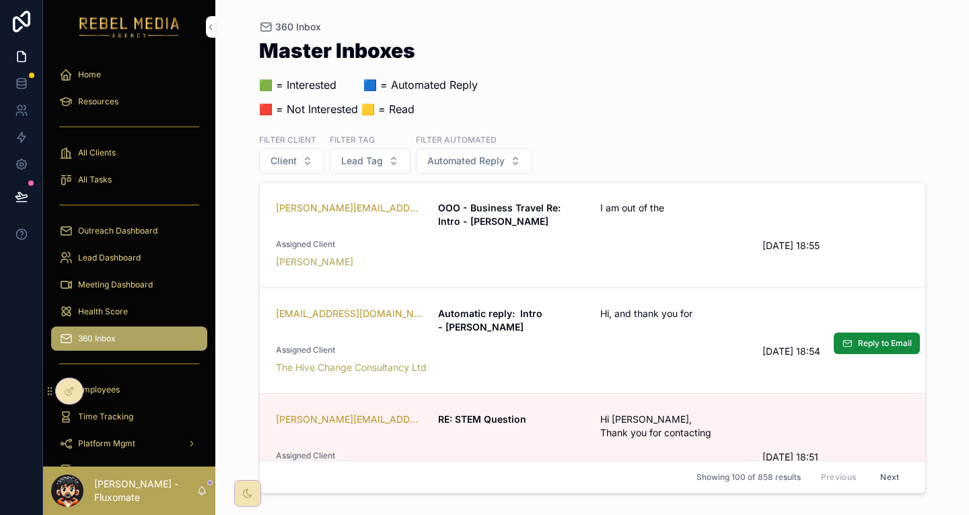
click at [539, 307] on div "[EMAIL_ADDRESS][DOMAIN_NAME] Automatic reply: Intro - [PERSON_NAME], and thank …" at bounding box center [592, 340] width 633 height 67
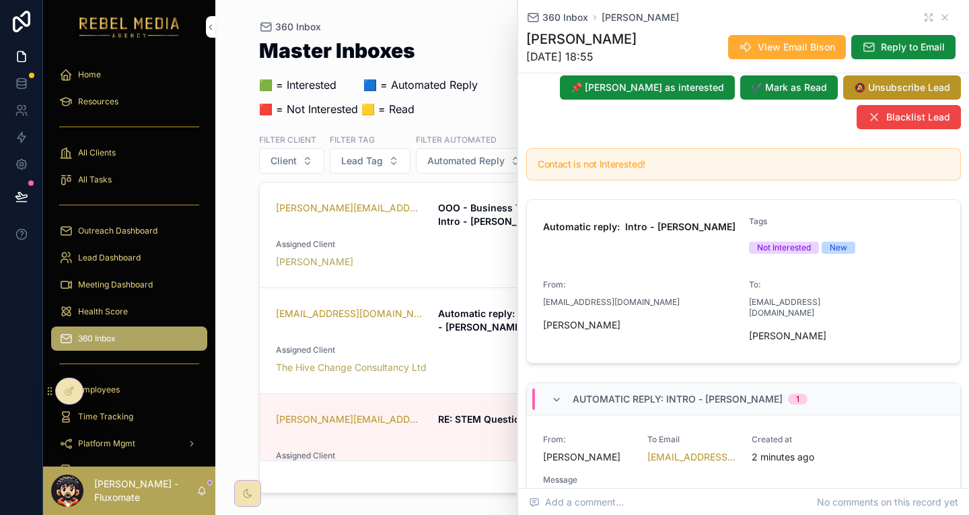
scroll to position [135, 0]
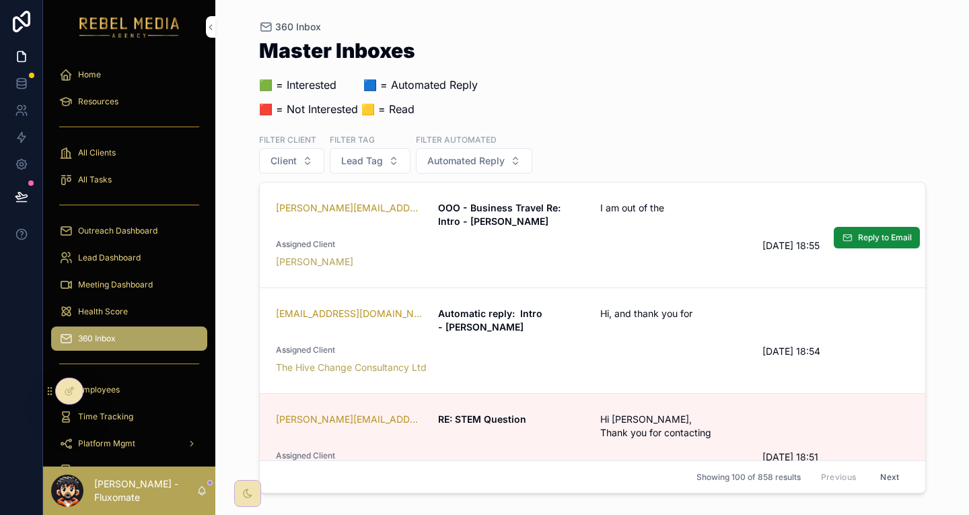
click at [489, 255] on div "[PERSON_NAME]" at bounding box center [511, 261] width 471 height 13
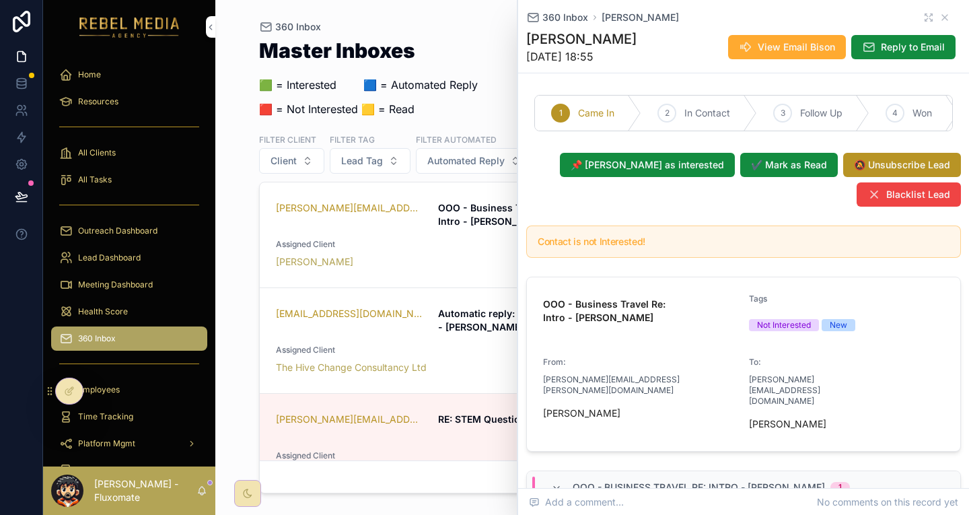
click at [530, 116] on div "Master Inboxes 🟩 = Interested ‎ ‎ ‎ ‎ ‎ ‎‎ ‎ 🟦 = Automated Reply 🟥 = Not Intere…" at bounding box center [592, 265] width 667 height 466
click at [942, 15] on icon "scrollable content" at bounding box center [944, 17] width 5 height 5
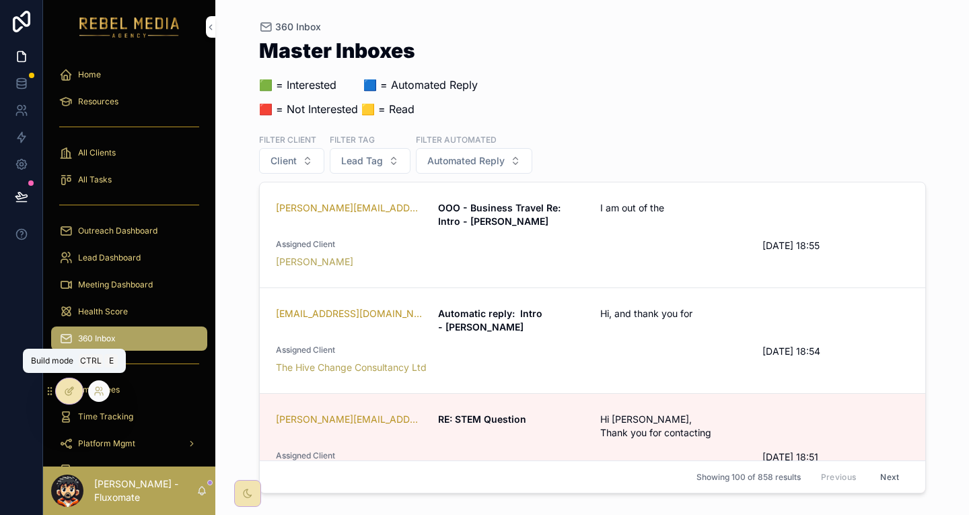
click at [68, 392] on icon at bounding box center [69, 391] width 11 height 11
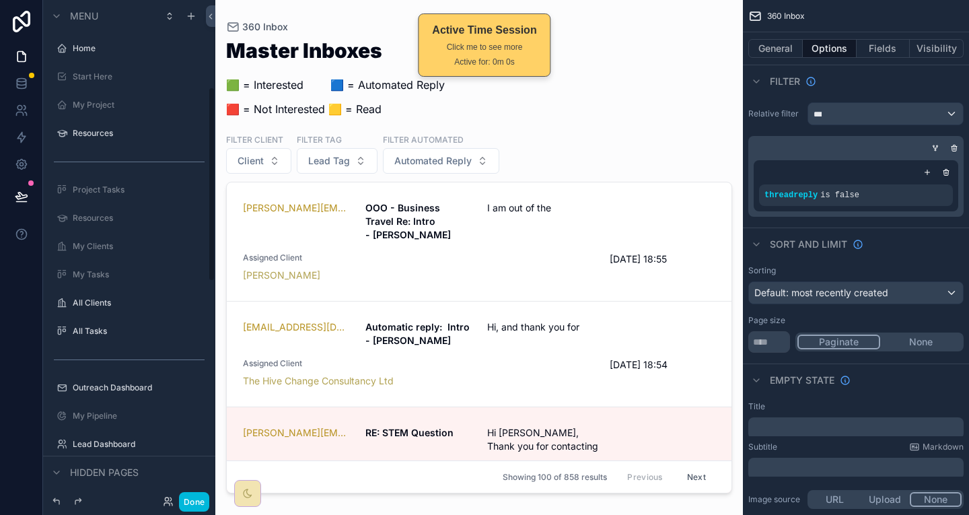
scroll to position [224, 0]
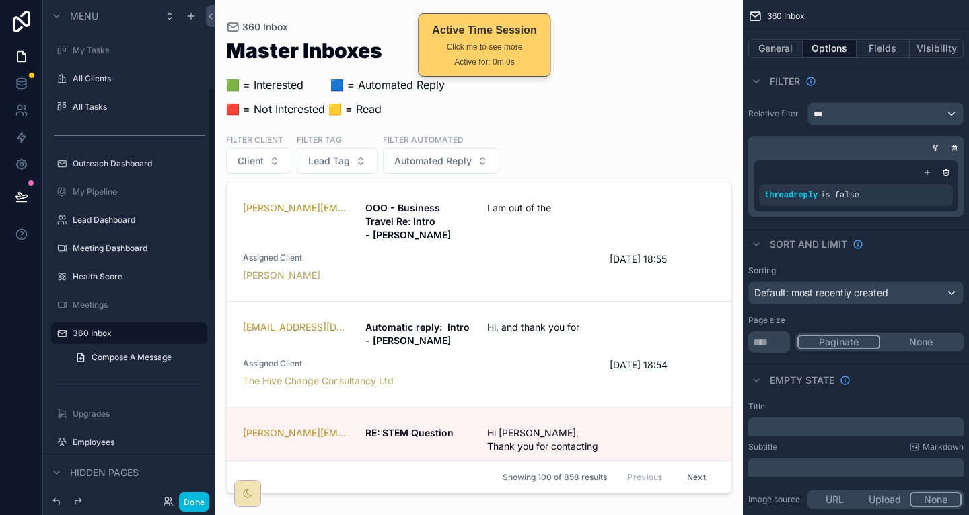
click at [601, 137] on div "scrollable content" at bounding box center [478, 249] width 527 height 499
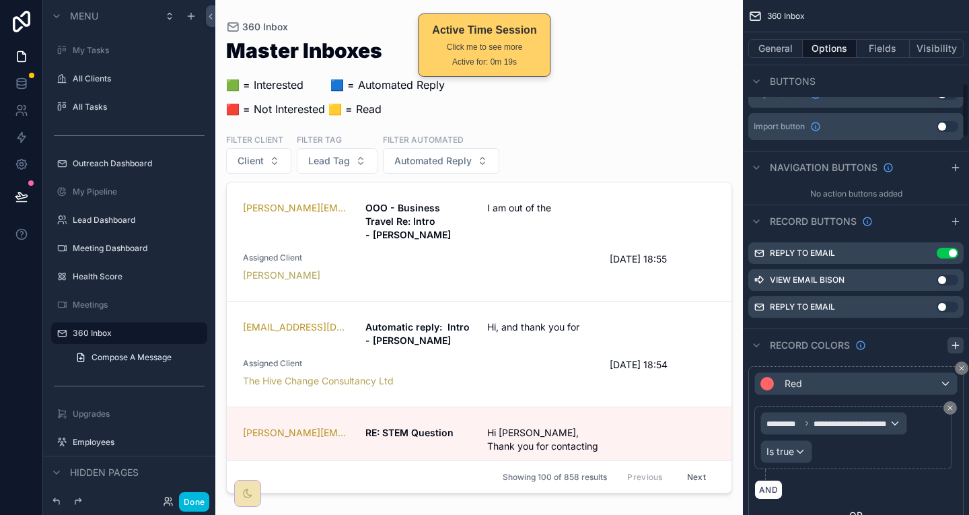
scroll to position [1077, 0]
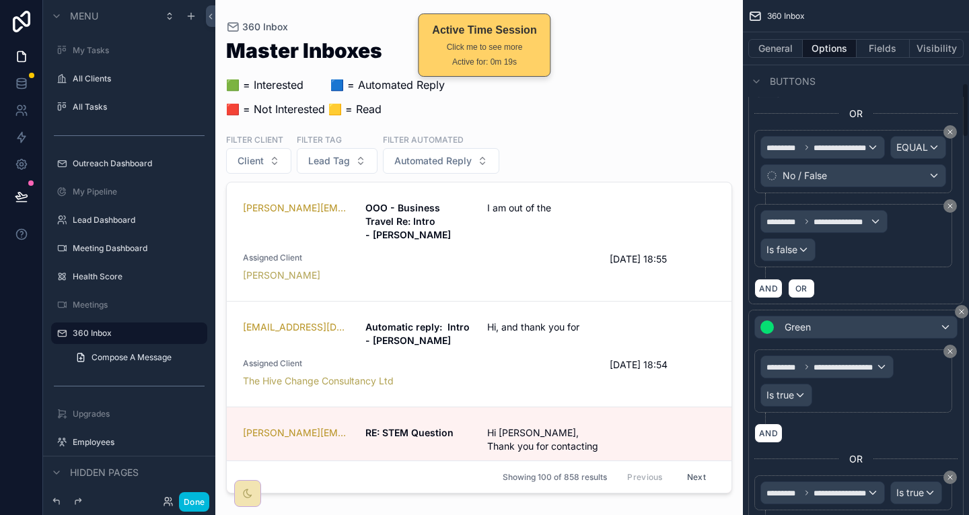
click at [961, 250] on div "**********" at bounding box center [856, 161] width 226 height 1095
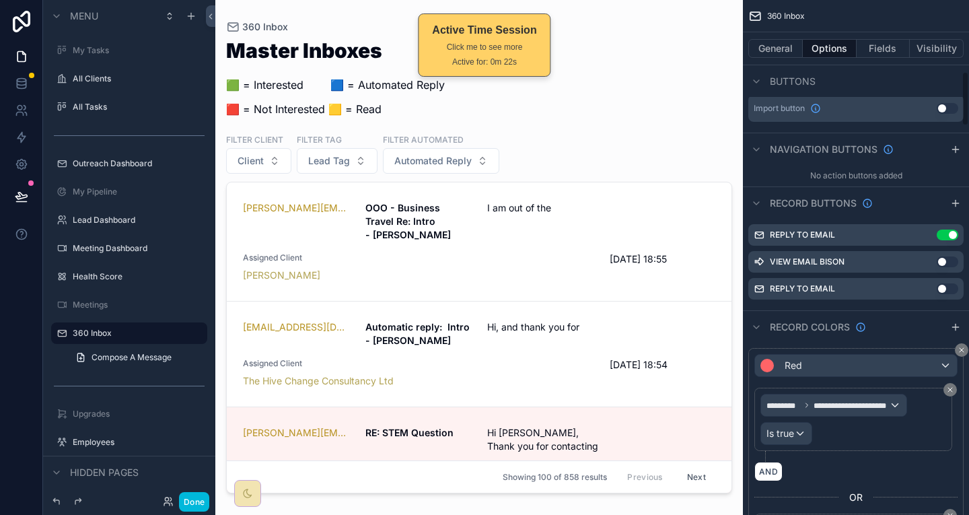
scroll to position [538, 0]
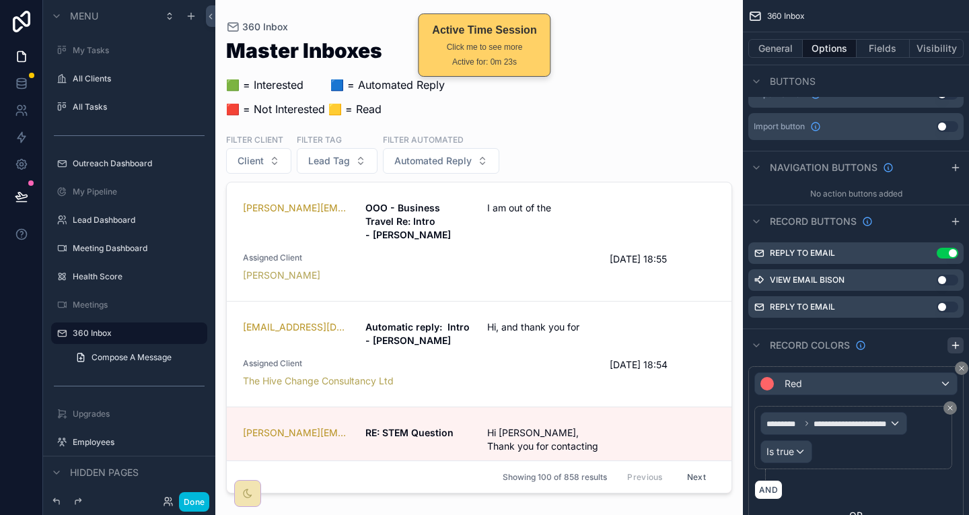
click at [951, 337] on button "scrollable content" at bounding box center [955, 345] width 16 height 16
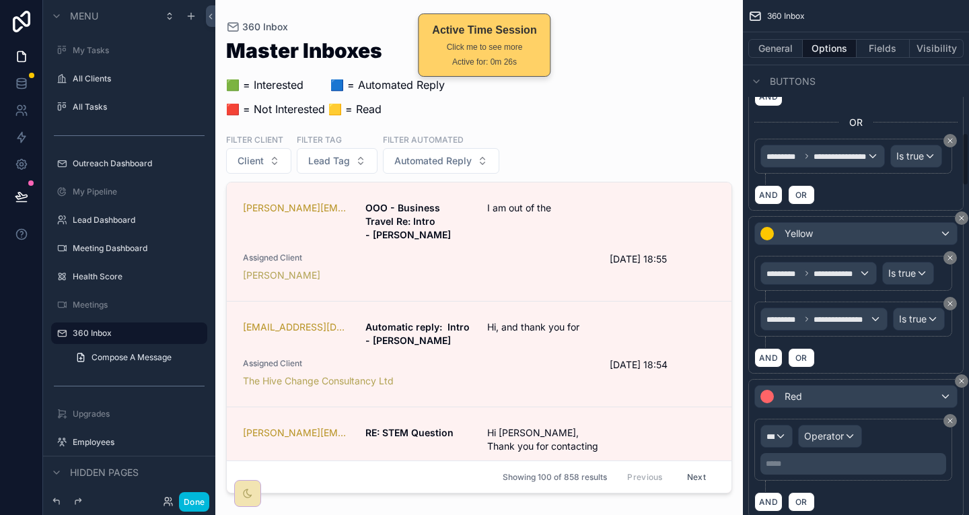
scroll to position [1278, 0]
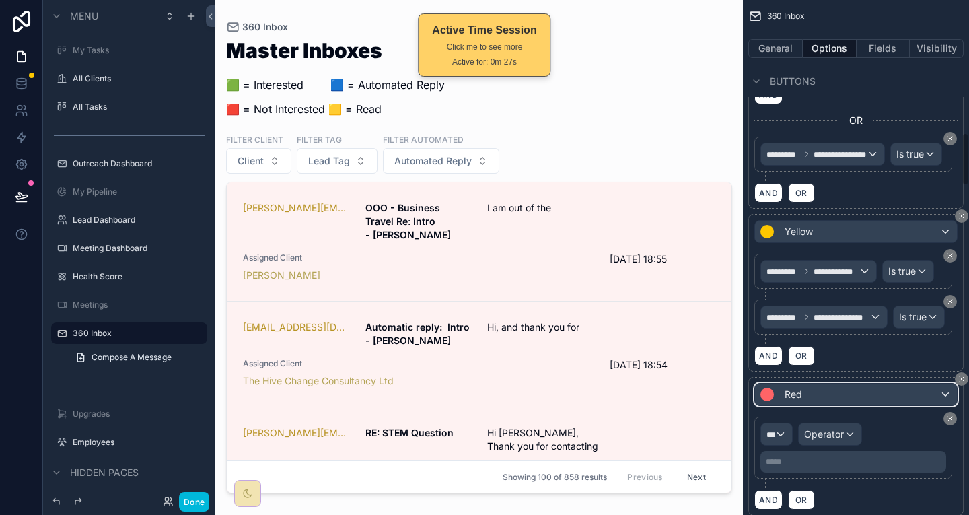
click at [878, 383] on button "Red" at bounding box center [855, 394] width 203 height 23
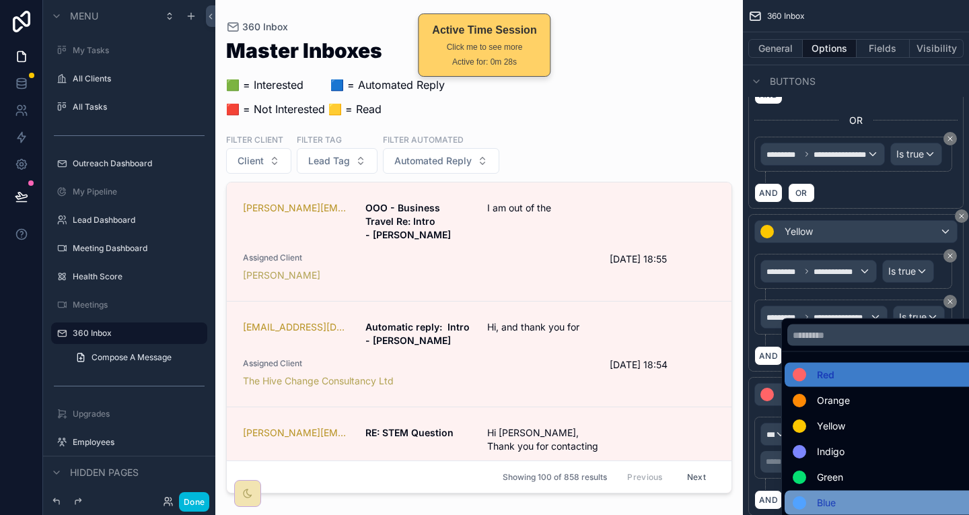
click at [835, 490] on div "Blue" at bounding box center [886, 502] width 202 height 24
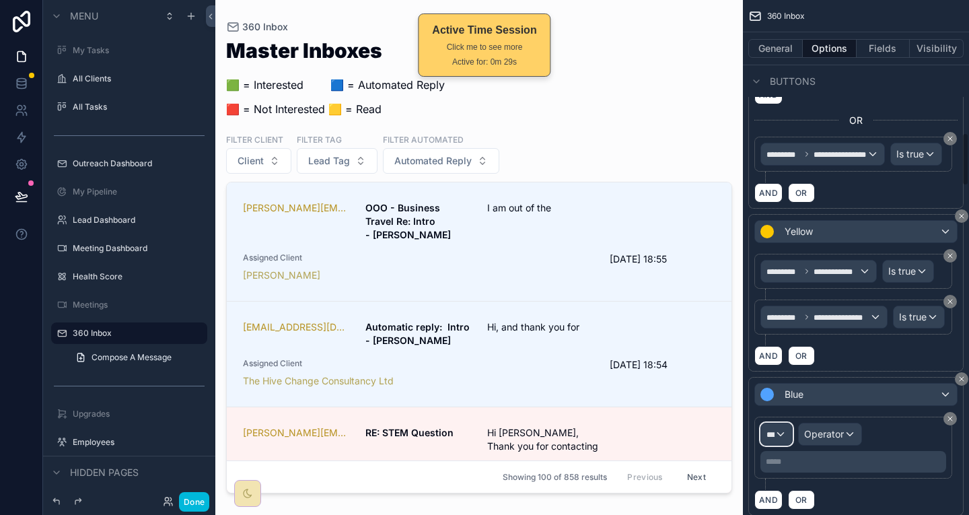
click at [774, 429] on span "***" at bounding box center [770, 433] width 8 height 9
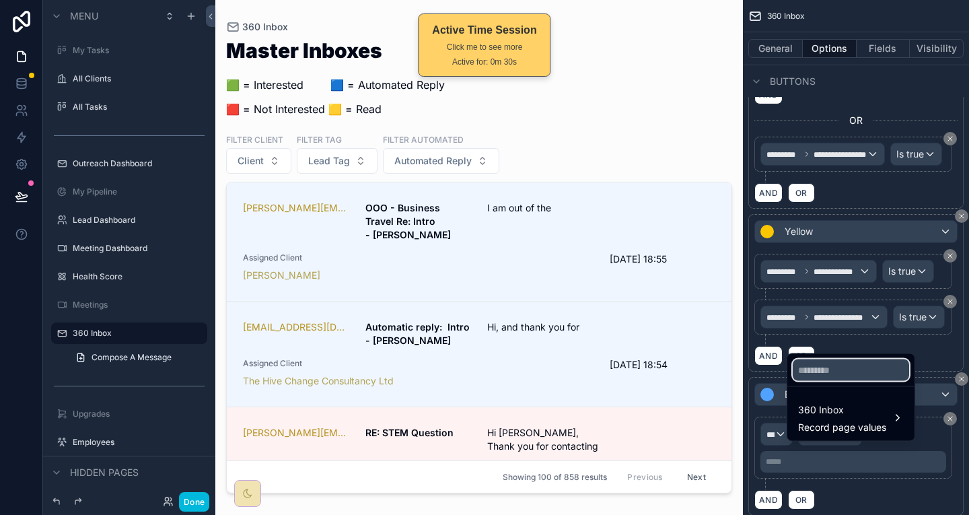
click at [842, 369] on input "text" at bounding box center [851, 370] width 116 height 22
type input "********"
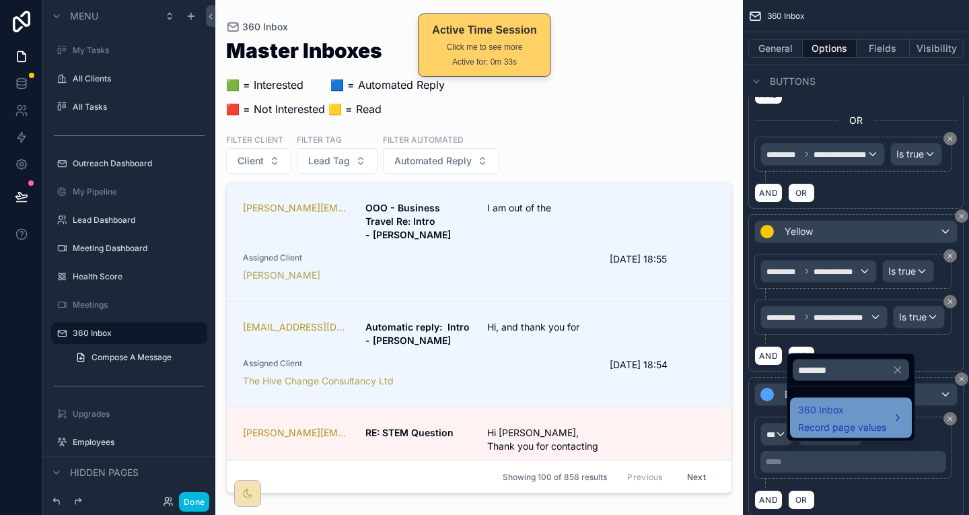
click at [857, 398] on div "360 Inbox Record page values" at bounding box center [851, 418] width 122 height 40
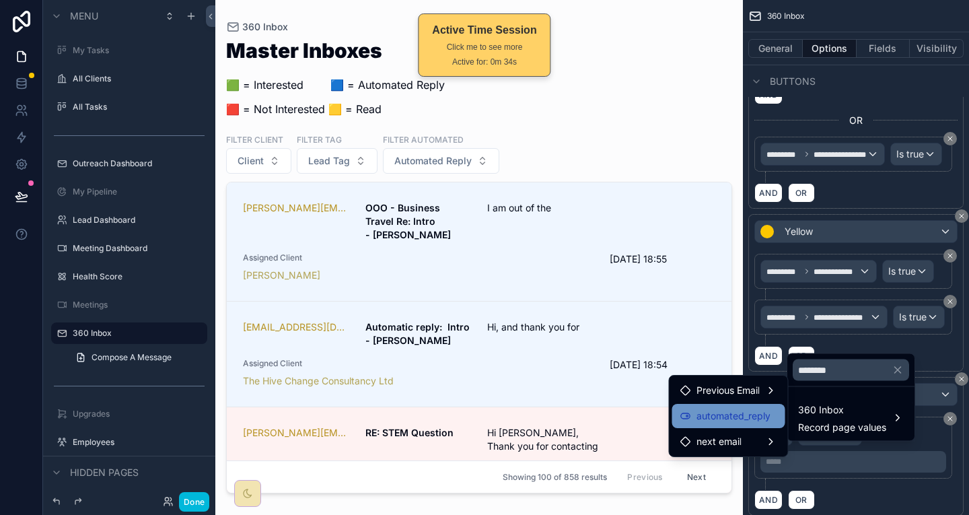
click at [752, 416] on span "automated_reply" at bounding box center [733, 416] width 74 height 16
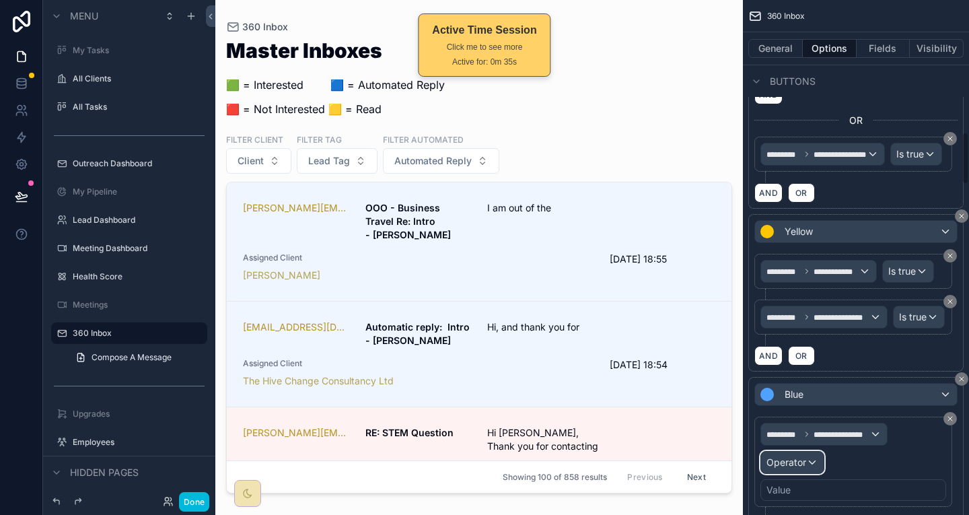
click at [821, 451] on div "Operator" at bounding box center [792, 462] width 63 height 22
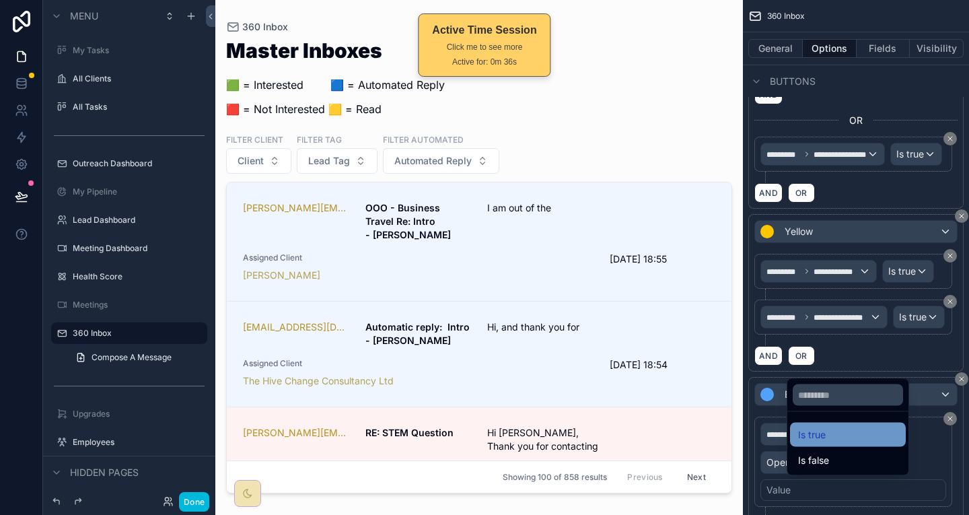
click at [838, 423] on div "Is true" at bounding box center [848, 435] width 116 height 24
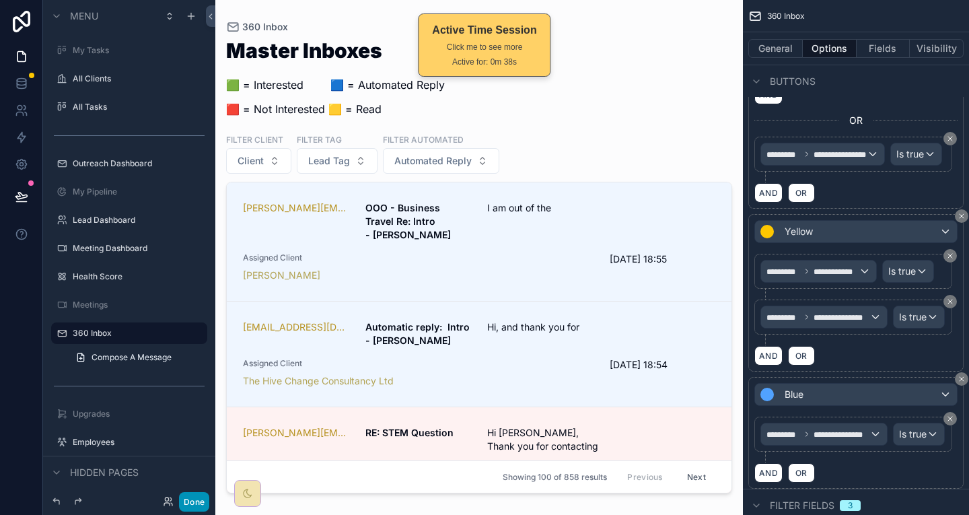
click at [179, 509] on button "Done" at bounding box center [194, 502] width 30 height 20
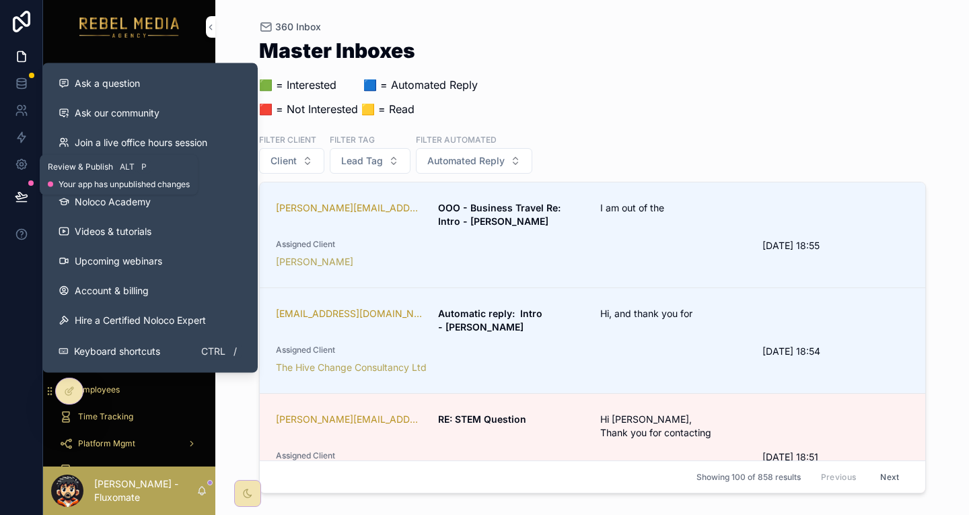
click at [3, 178] on div at bounding box center [21, 197] width 42 height 38
click at [26, 178] on button at bounding box center [22, 197] width 30 height 38
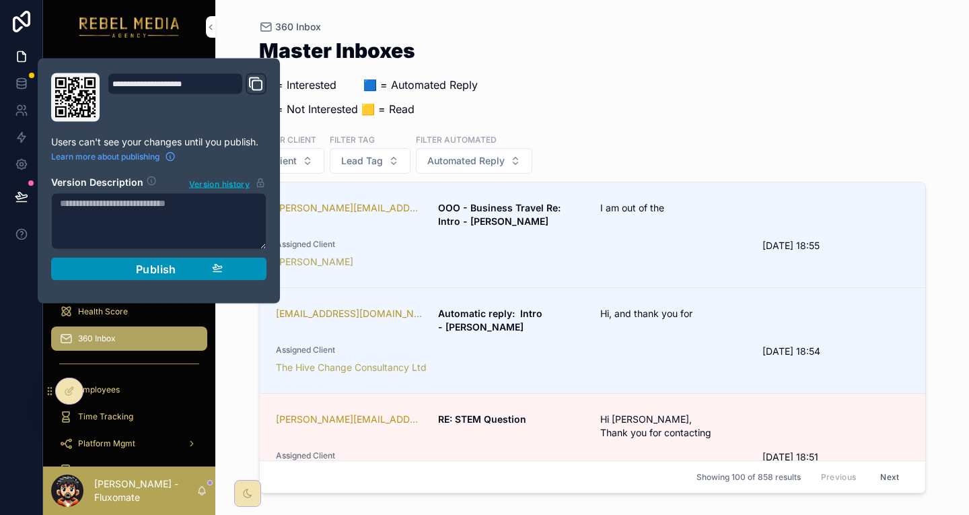
click at [182, 262] on div "Publish" at bounding box center [159, 268] width 128 height 13
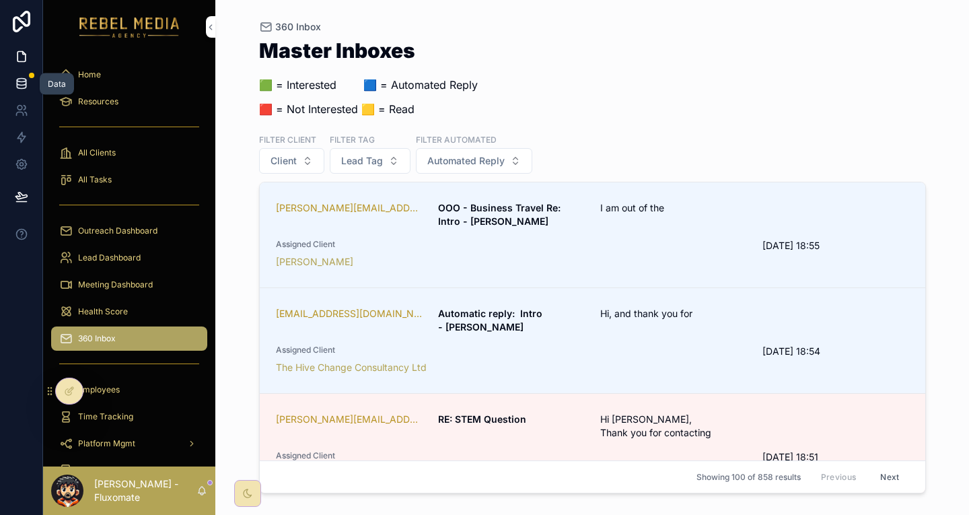
click at [23, 80] on icon at bounding box center [21, 82] width 9 height 5
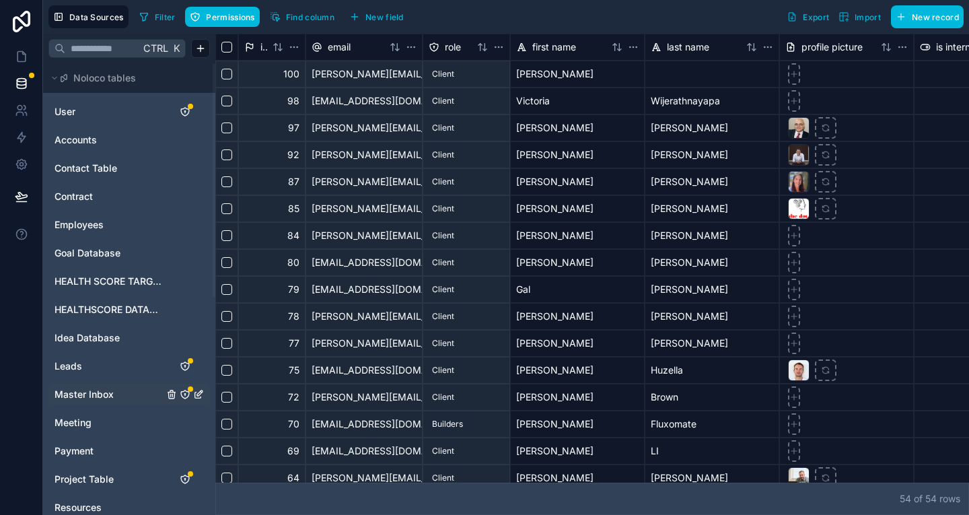
click at [188, 386] on div "Master Inbox" at bounding box center [190, 388] width 5 height 5
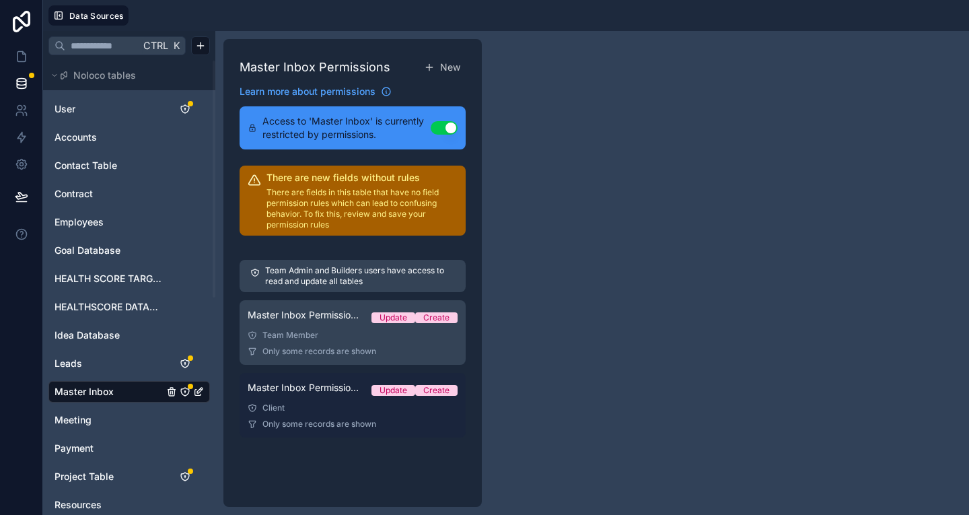
click at [270, 402] on div "Client" at bounding box center [353, 407] width 210 height 11
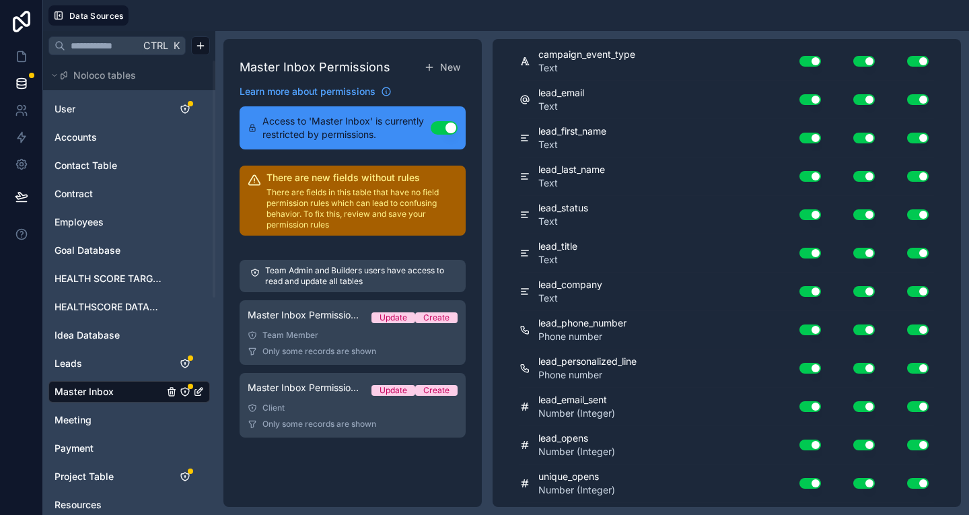
scroll to position [3162, 0]
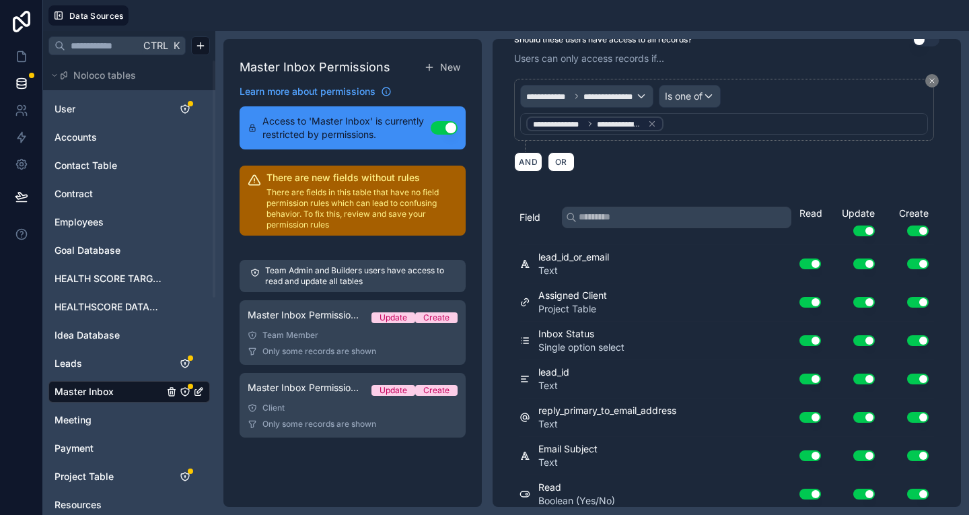
scroll to position [0, 0]
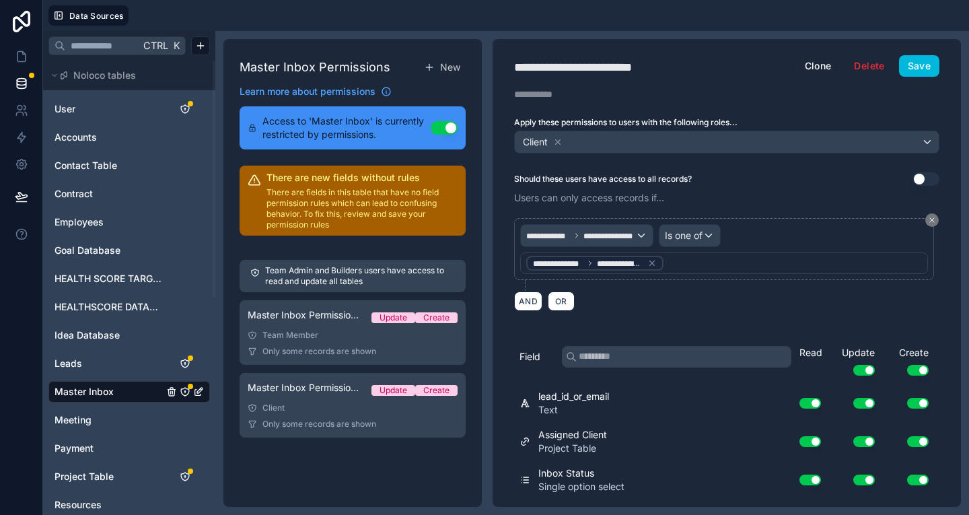
click at [855, 69] on div "**********" at bounding box center [727, 273] width 468 height 468
click at [899, 65] on button "Save" at bounding box center [919, 66] width 40 height 22
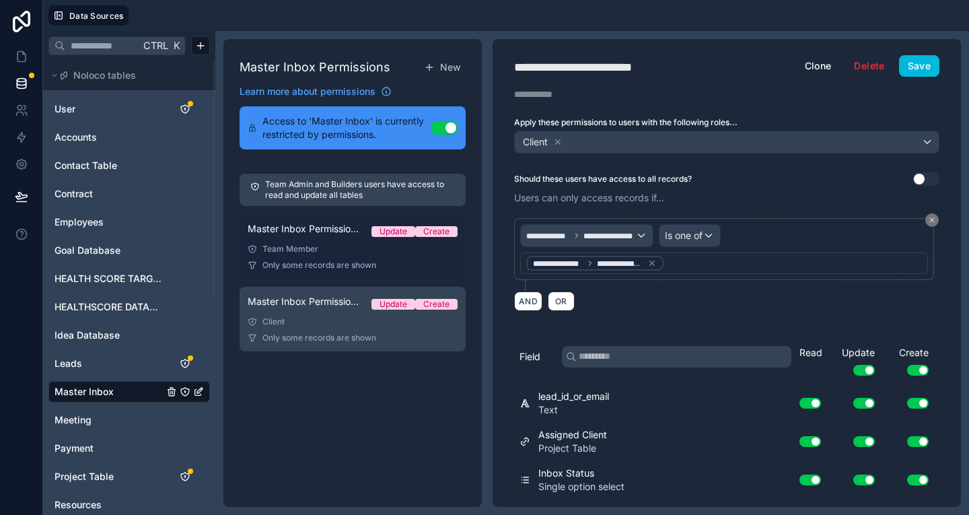
click at [291, 260] on span "Only some records are shown" at bounding box center [319, 265] width 114 height 11
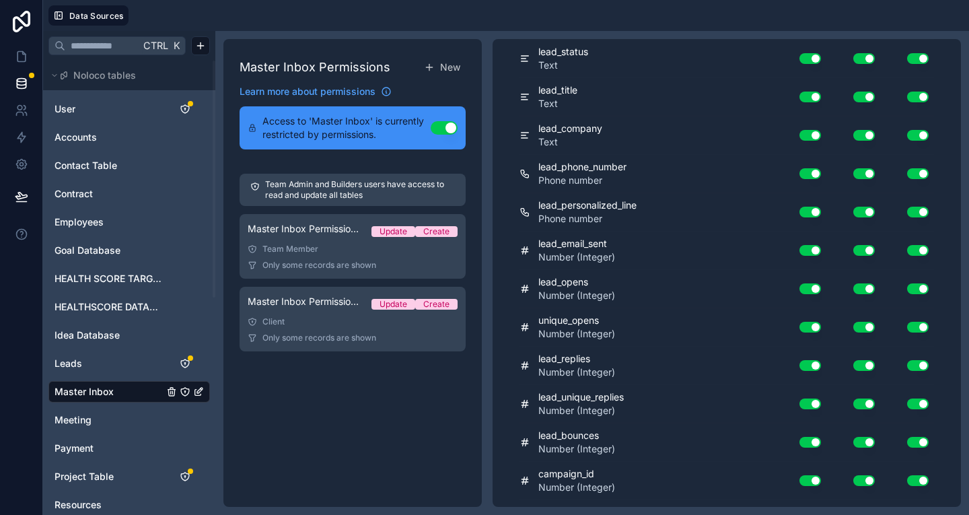
scroll to position [3162, 0]
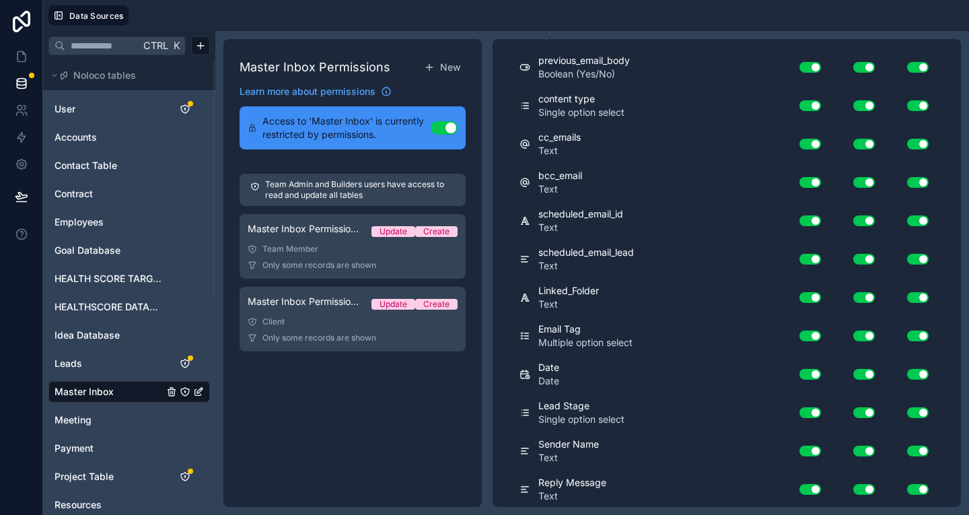
scroll to position [0, 0]
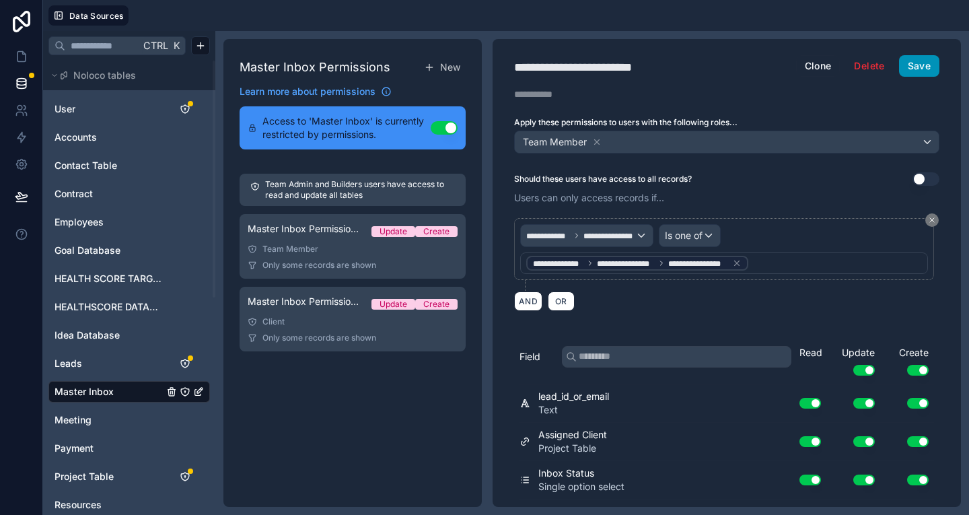
click at [899, 57] on button "Save" at bounding box center [919, 66] width 40 height 22
